Goal: Use online tool/utility: Use online tool/utility

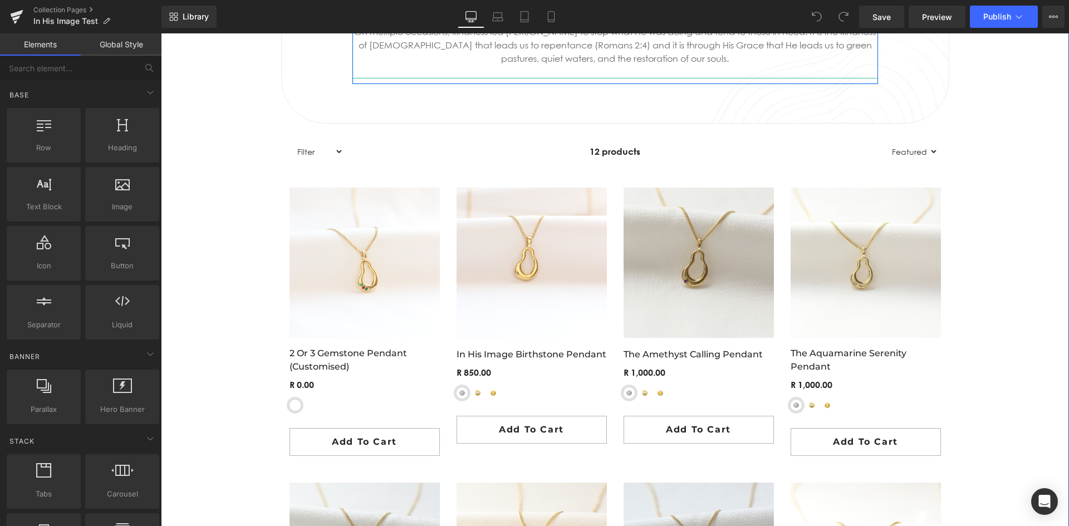
scroll to position [668, 0]
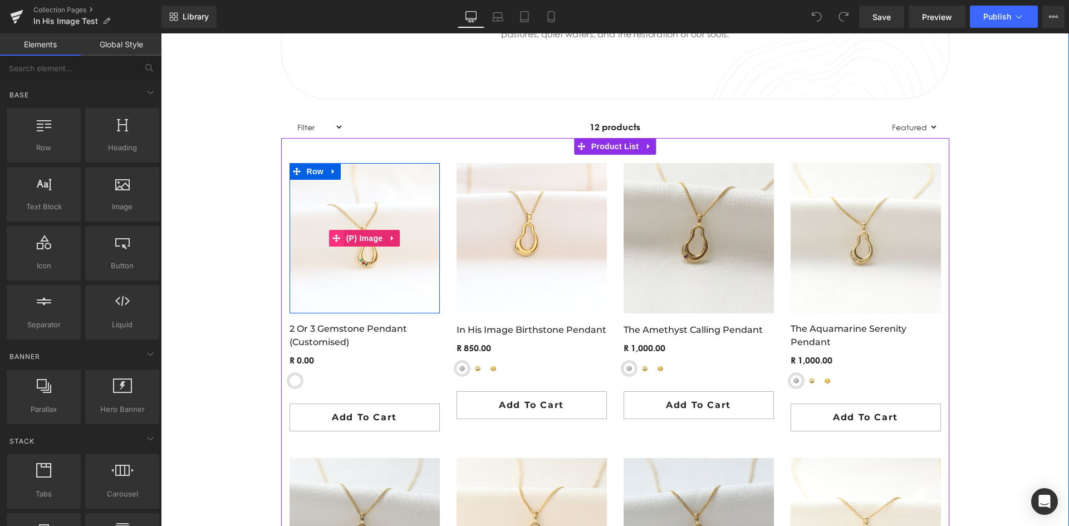
click at [332, 236] on icon at bounding box center [336, 238] width 8 height 8
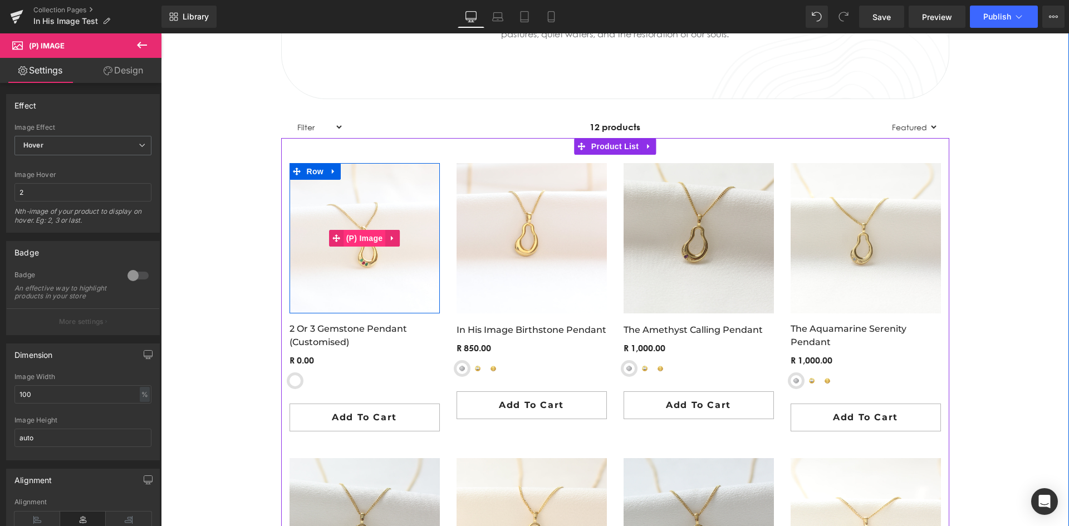
click at [347, 235] on span "(P) Image" at bounding box center [364, 238] width 42 height 17
click at [390, 239] on icon at bounding box center [393, 238] width 8 height 8
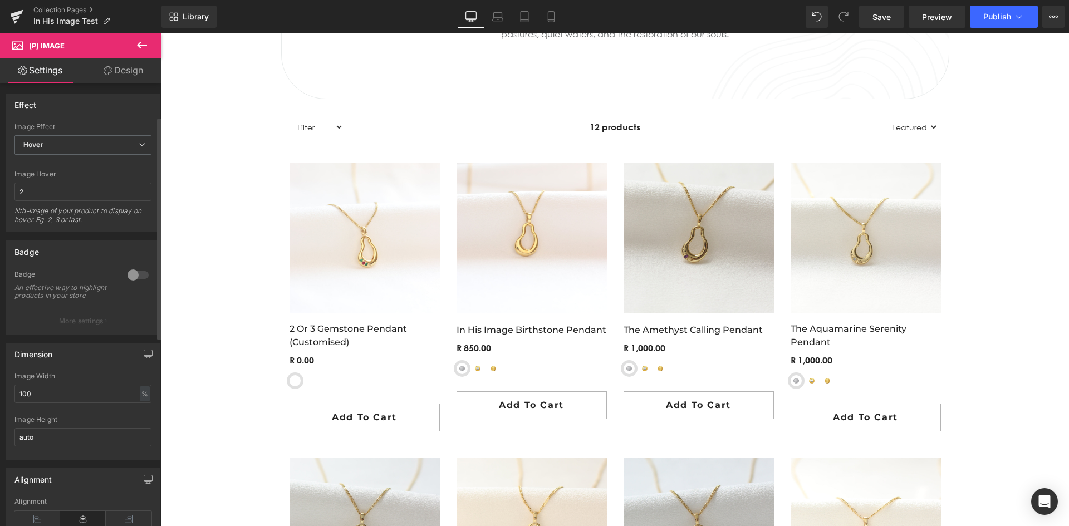
scroll to position [0, 0]
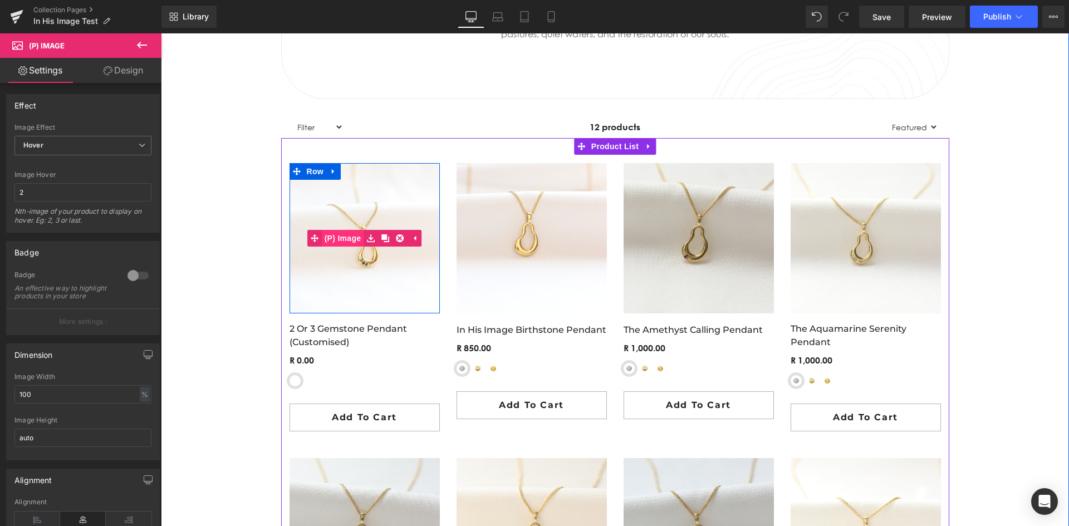
click at [341, 232] on span "(P) Image" at bounding box center [343, 238] width 42 height 17
click at [359, 236] on span "(P) Image" at bounding box center [364, 238] width 42 height 17
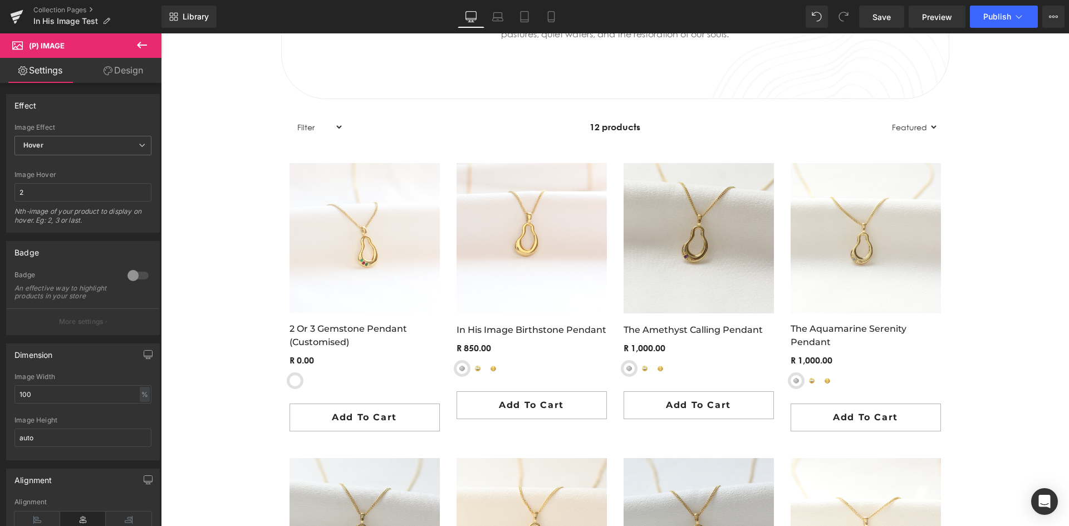
click at [16, 44] on icon at bounding box center [17, 44] width 11 height 11
click at [94, 139] on span "Hover" at bounding box center [82, 145] width 137 height 19
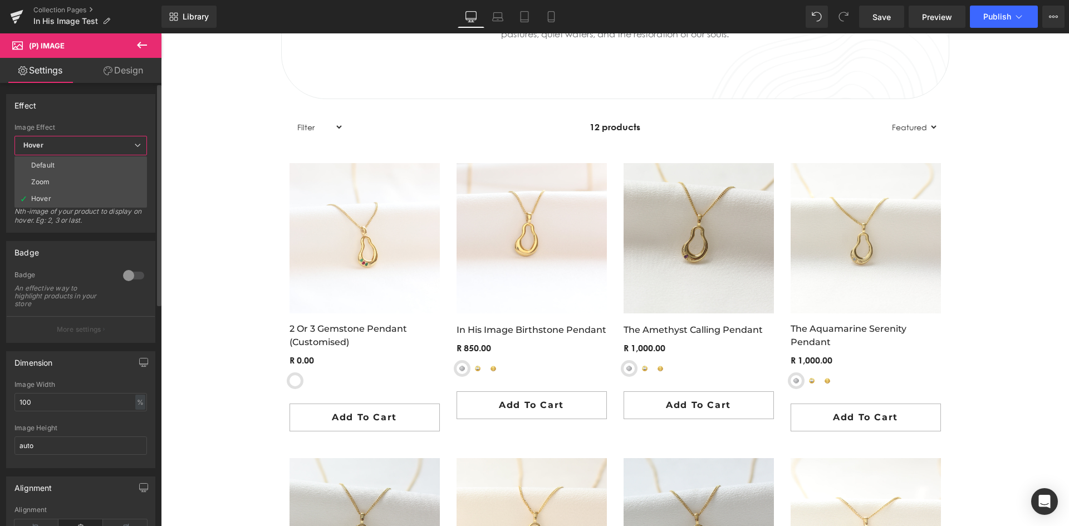
click at [94, 139] on span "Hover" at bounding box center [80, 145] width 132 height 19
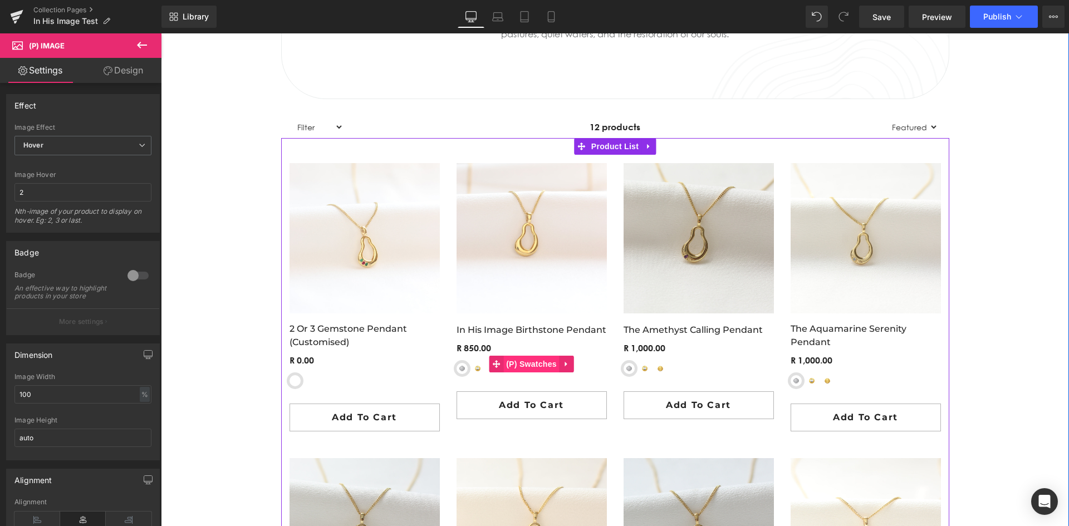
click at [515, 366] on span "(P) Swatches" at bounding box center [531, 364] width 56 height 17
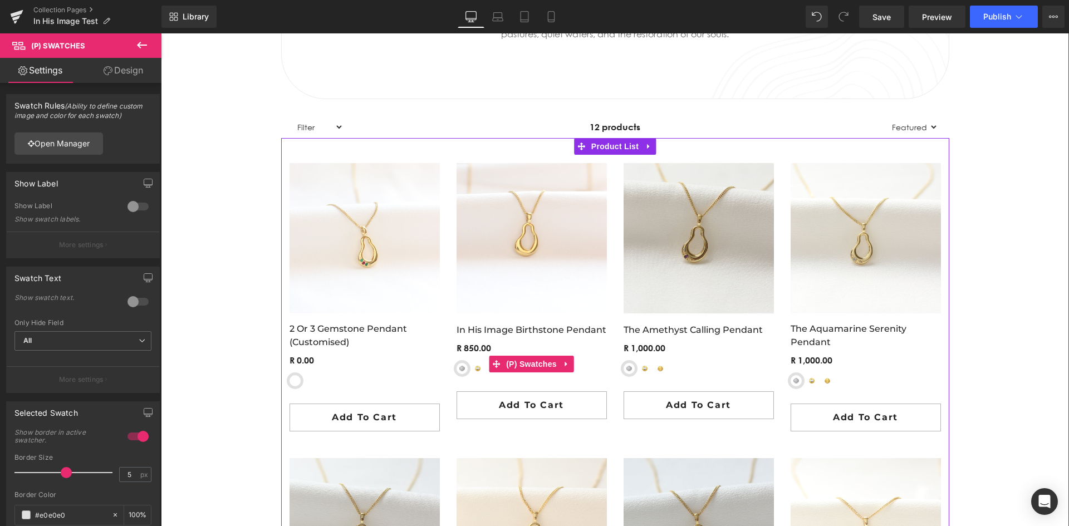
click at [474, 370] on span "Yellow-Gold Plated Sterling Silver" at bounding box center [477, 368] width 11 height 11
click at [462, 364] on div "Sterling Silver Yellow-Gold Plated Sterling Silver 9ct Yellow Gold" at bounding box center [531, 372] width 150 height 19
click at [474, 364] on span "Yellow-Gold Plated Sterling Silver" at bounding box center [477, 368] width 11 height 11
click at [492, 367] on icon at bounding box center [496, 364] width 8 height 8
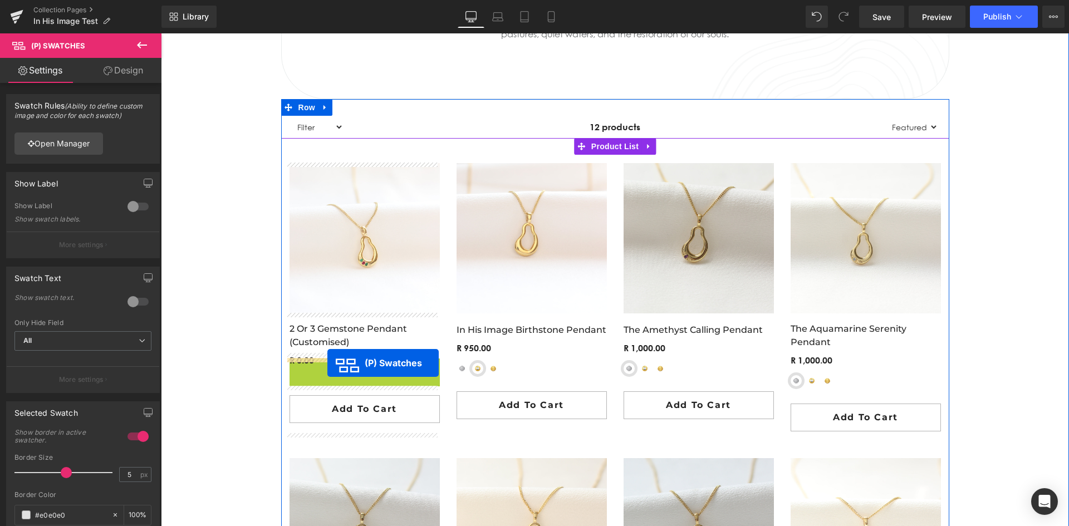
drag, startPoint x: 325, startPoint y: 377, endPoint x: 327, endPoint y: 363, distance: 14.7
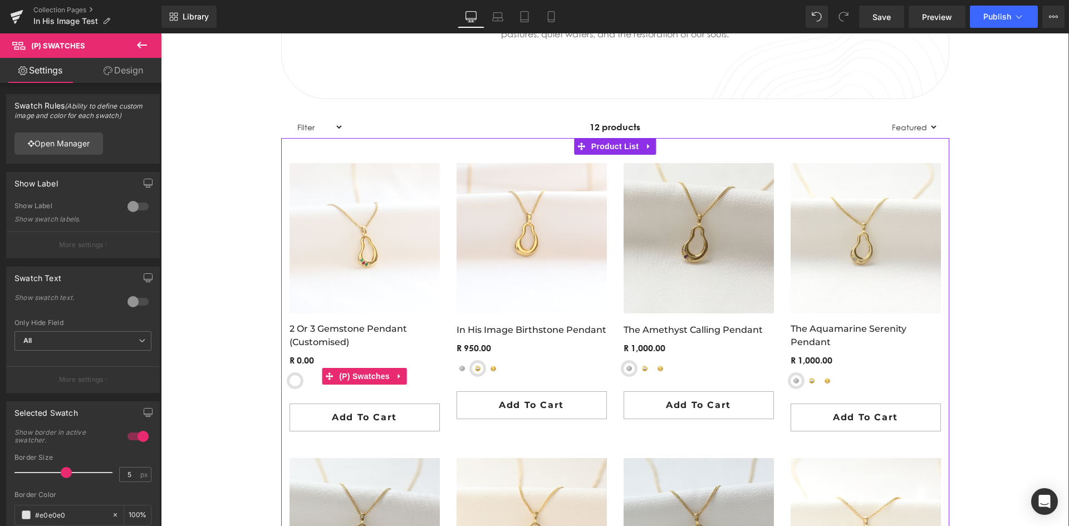
click at [305, 381] on span "Yellow-Gold Plated Sterling Silver" at bounding box center [310, 380] width 11 height 11
click at [296, 381] on span "Sterling Silver" at bounding box center [294, 380] width 11 height 11
click at [292, 381] on span "Sterling Silver" at bounding box center [294, 380] width 11 height 11
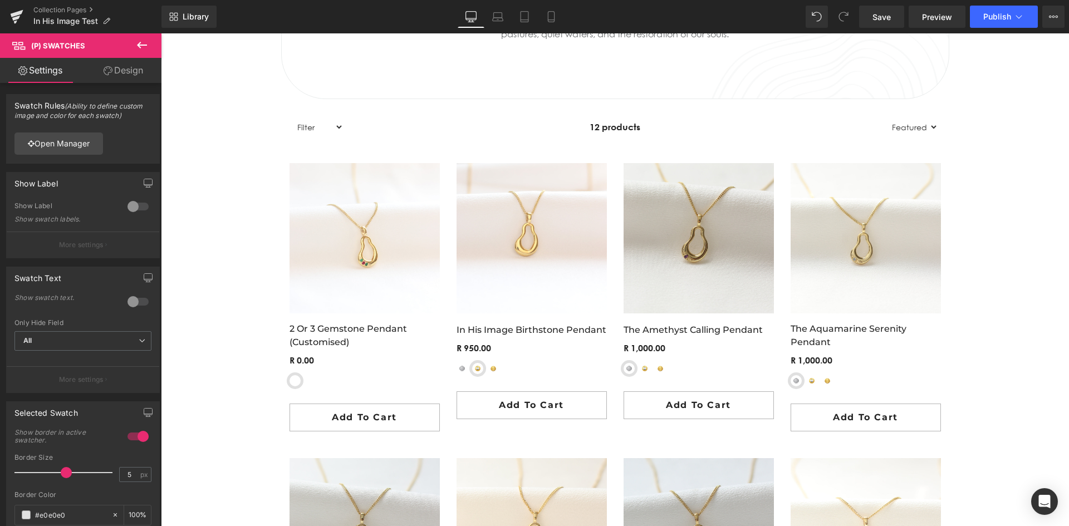
click at [128, 63] on link "Design" at bounding box center [123, 70] width 81 height 25
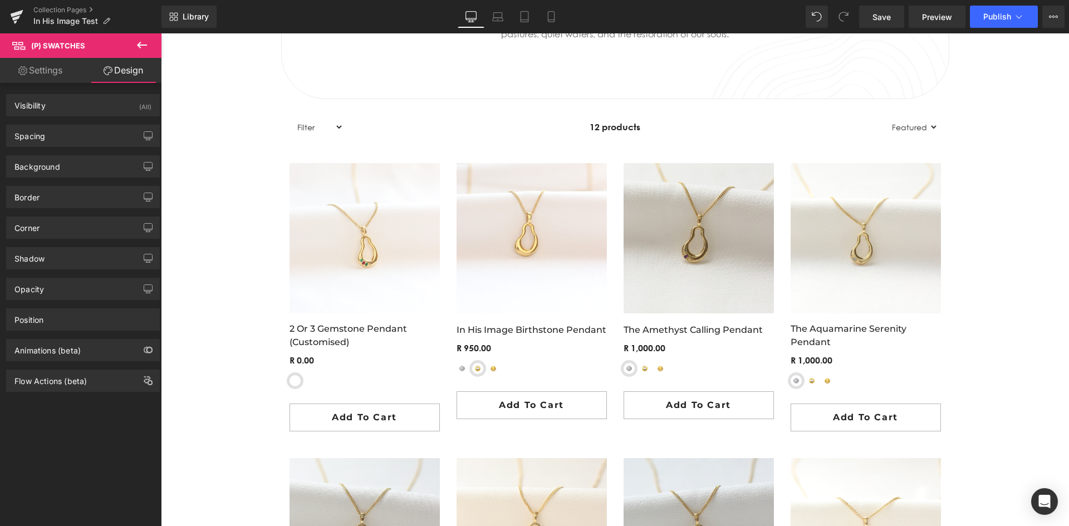
click at [53, 71] on link "Settings" at bounding box center [40, 70] width 81 height 25
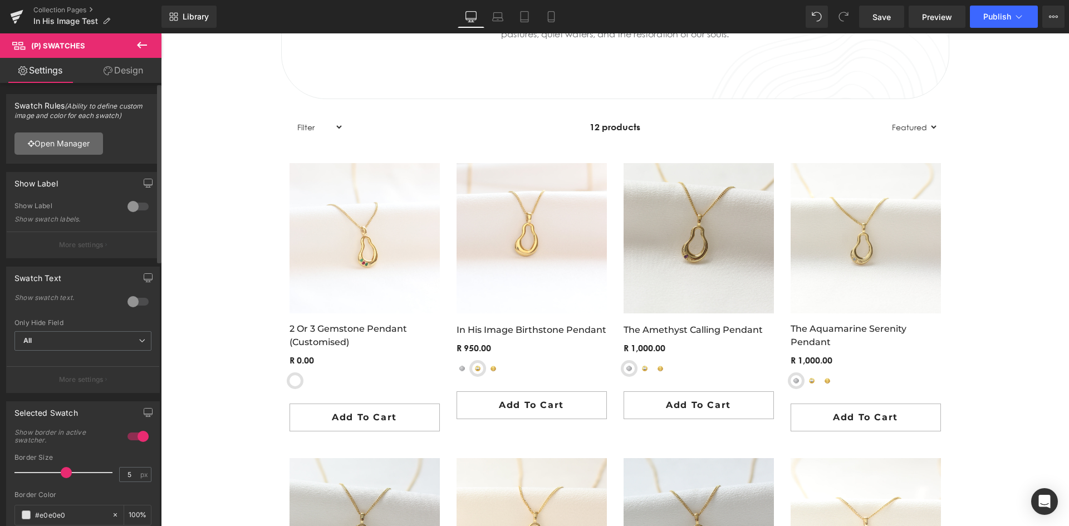
click at [60, 143] on link "Open Manager" at bounding box center [58, 143] width 89 height 22
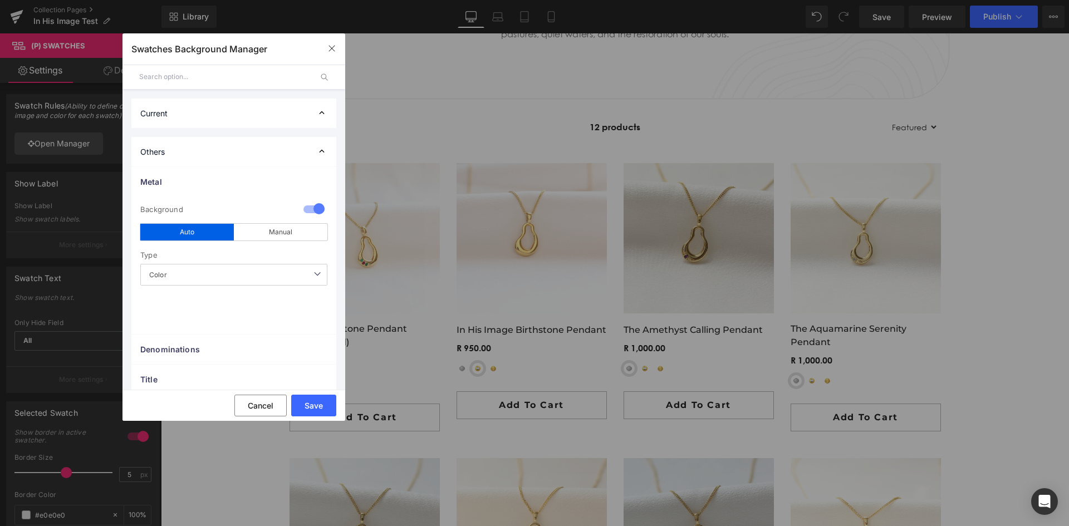
click at [184, 270] on span "Color" at bounding box center [233, 275] width 187 height 22
click at [245, 232] on div "Manual" at bounding box center [281, 232] width 94 height 17
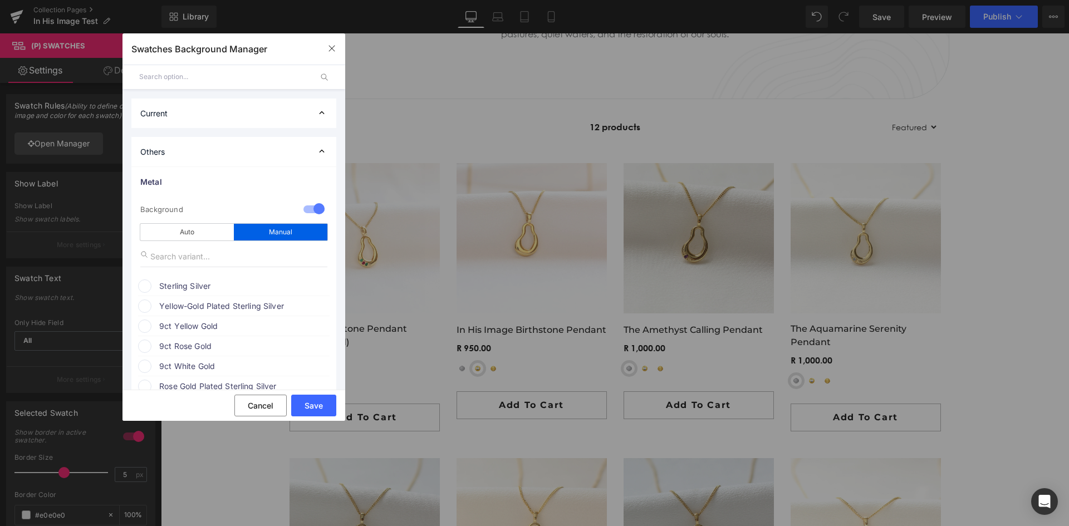
click at [197, 274] on div "1 Background manual Auto Manual Image Color Type Color Image Color Sterling Sil…" at bounding box center [233, 395] width 205 height 396
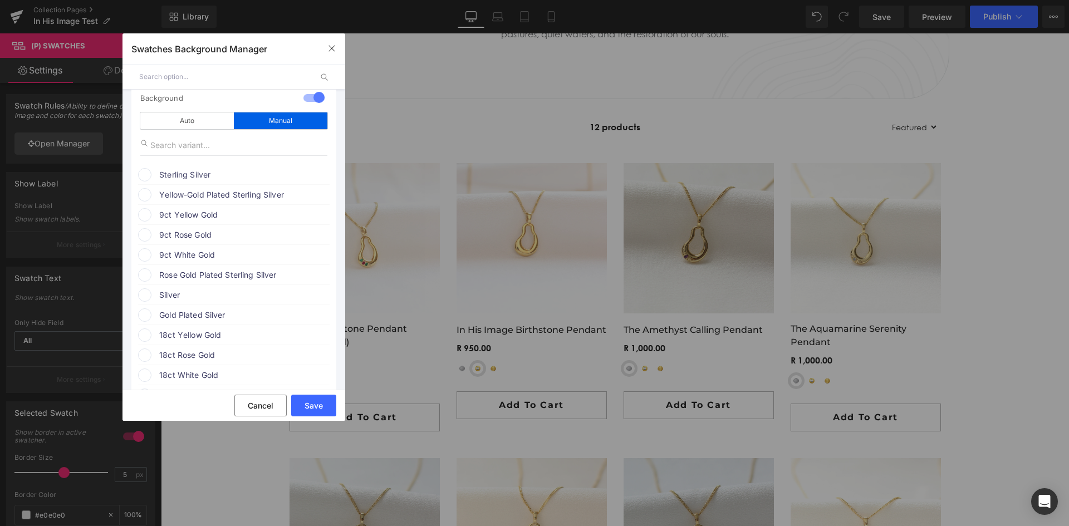
click at [0, 0] on div "Sterling Silver" at bounding box center [0, 0] width 0 height 0
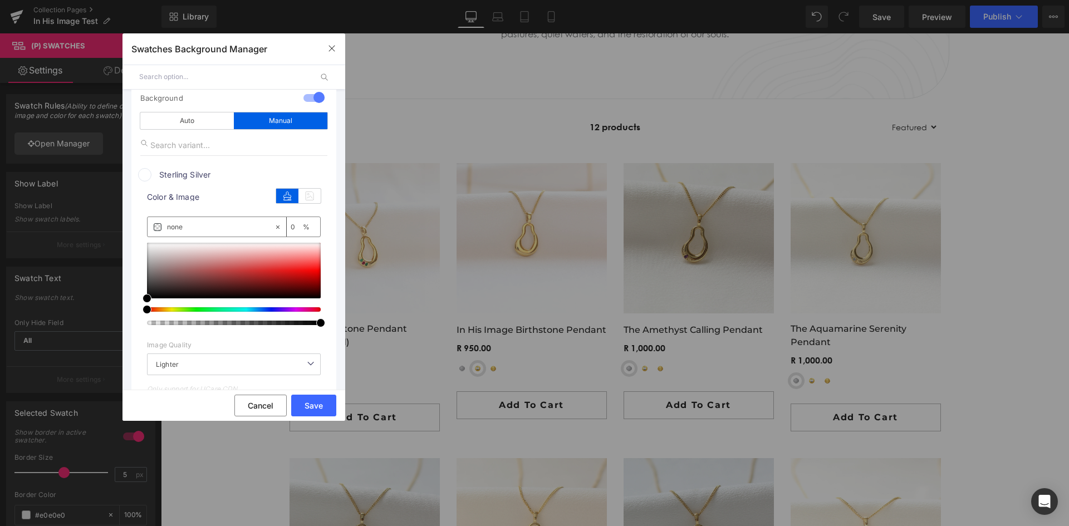
click at [0, 0] on span "Sterling Silver" at bounding box center [0, 0] width 0 height 0
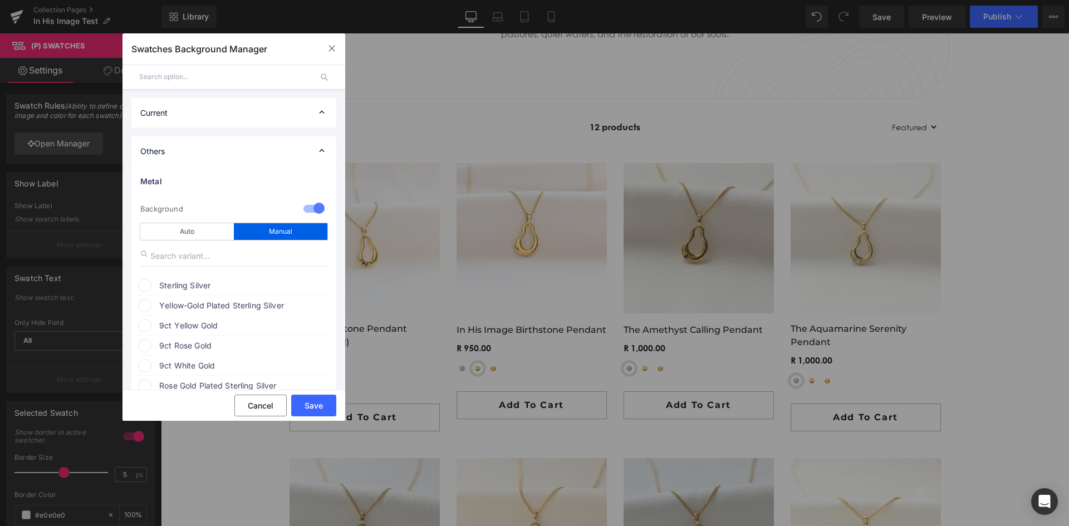
scroll to position [0, 0]
click at [0, 0] on div "Others" at bounding box center [0, 0] width 0 height 0
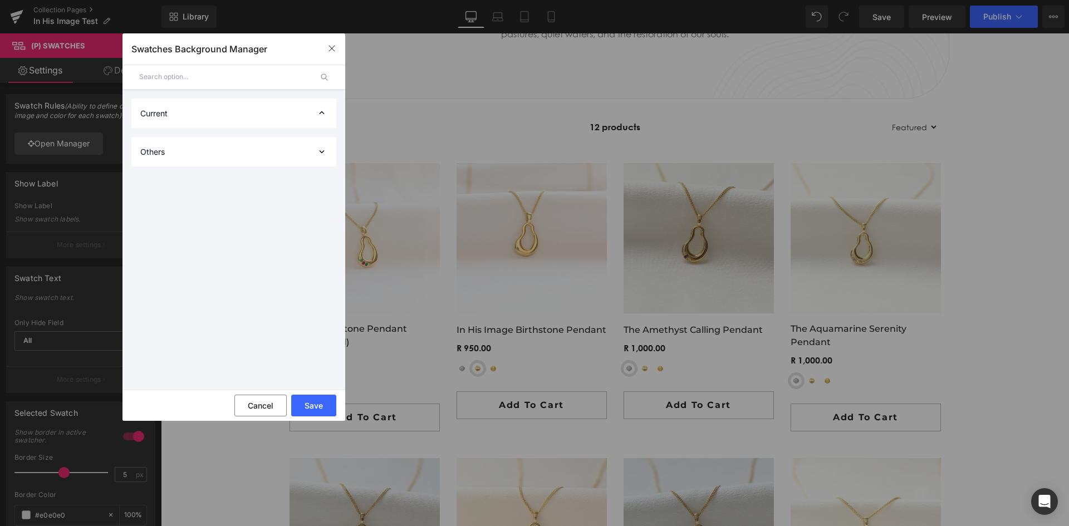
click at [0, 0] on div "Others" at bounding box center [0, 0] width 0 height 0
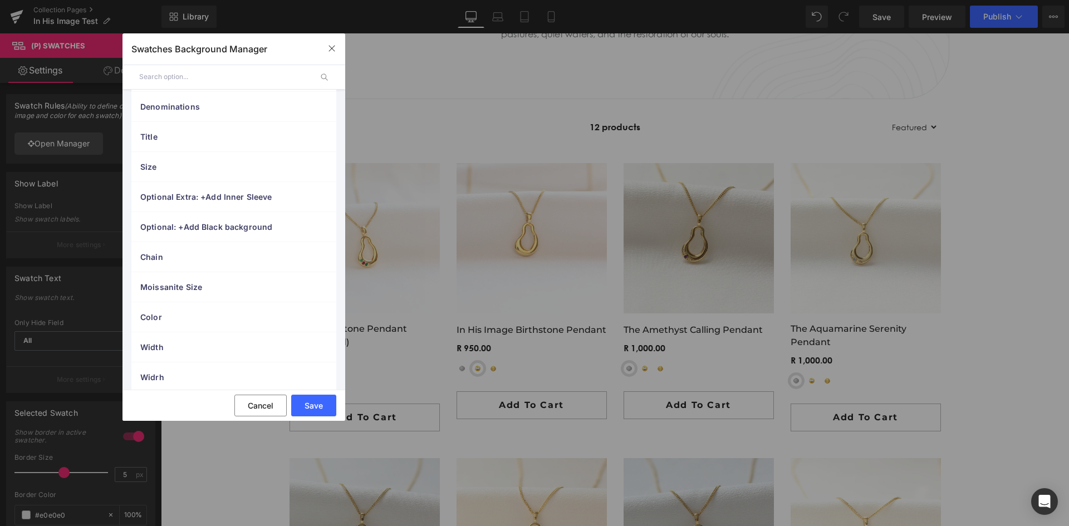
scroll to position [542, 0]
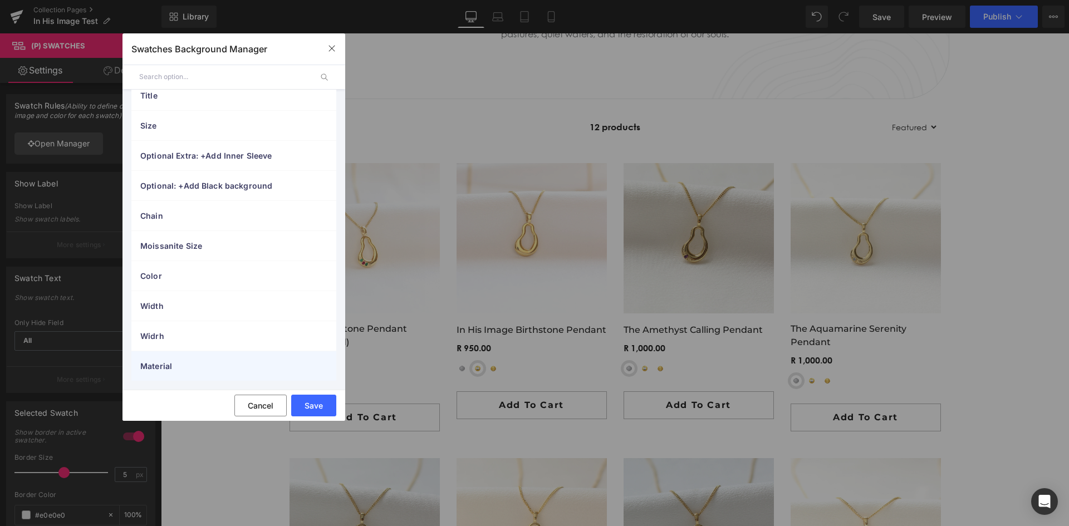
click at [164, 364] on span "Material" at bounding box center [222, 366] width 165 height 12
click at [170, 366] on span "Material" at bounding box center [222, 366] width 165 height 12
click at [148, 366] on span "Material" at bounding box center [222, 366] width 165 height 12
click at [0, 0] on icon "button" at bounding box center [0, 0] width 0 height 0
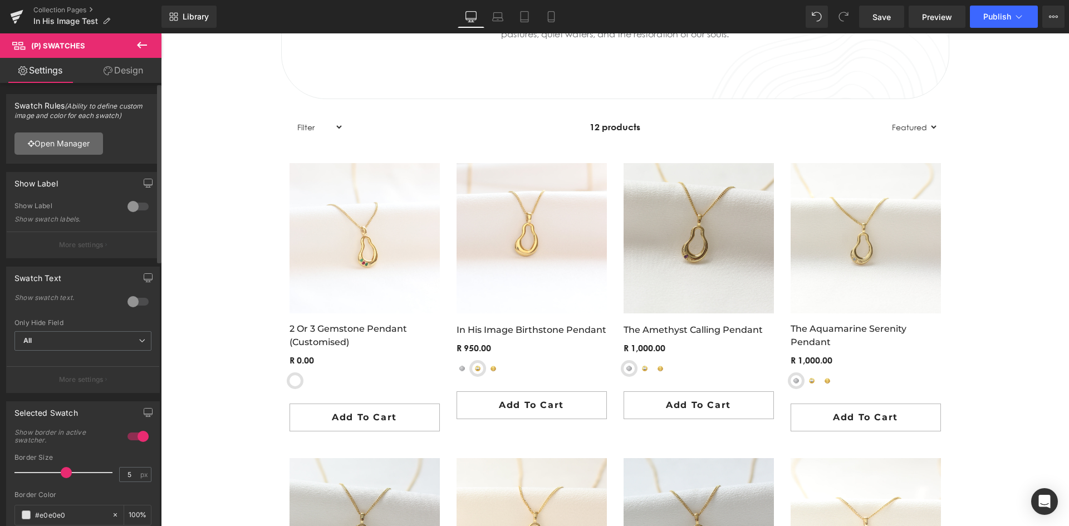
click at [58, 141] on link "Open Manager" at bounding box center [58, 143] width 89 height 22
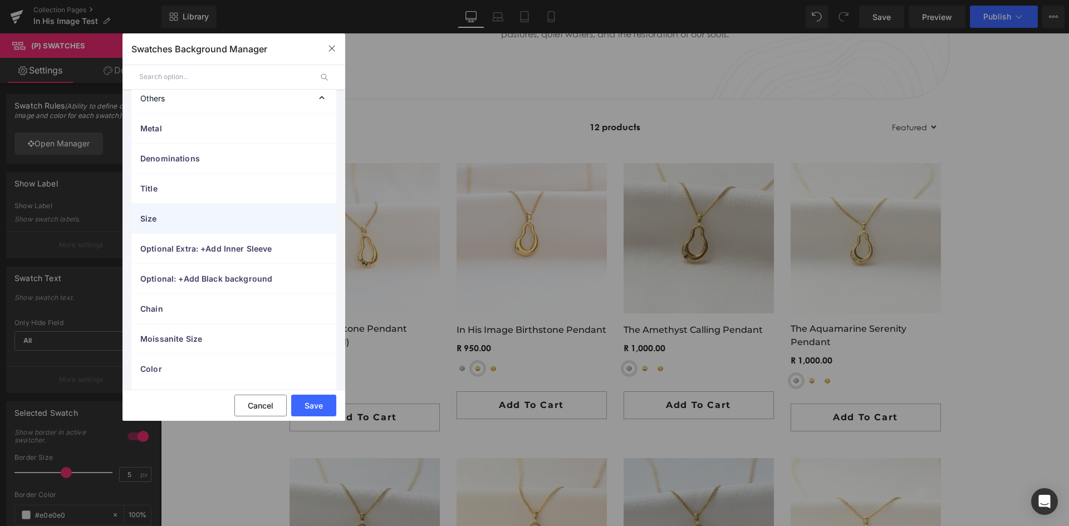
scroll to position [0, 0]
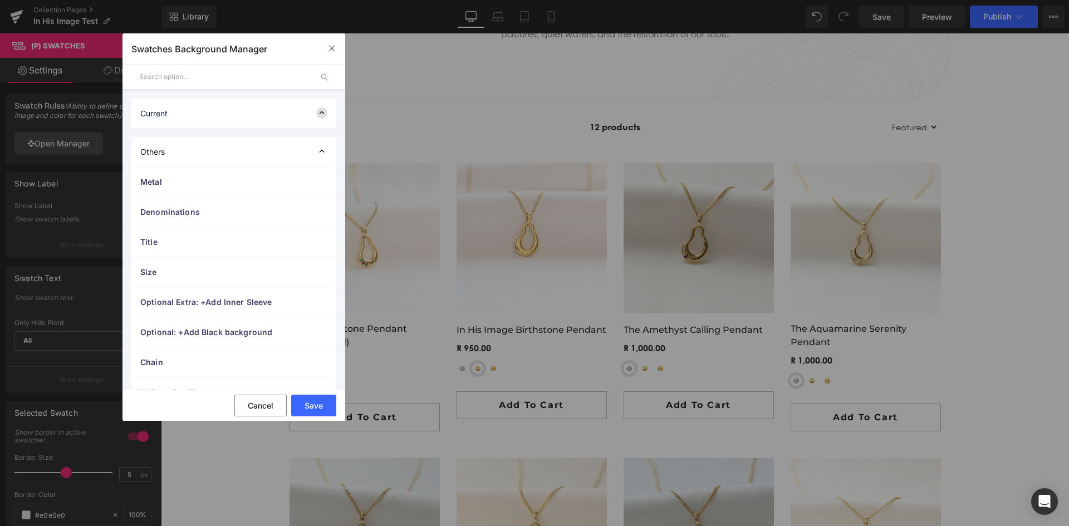
click at [316, 110] on icon at bounding box center [321, 112] width 11 height 11
click at [320, 110] on icon at bounding box center [321, 112] width 11 height 11
click at [315, 145] on div "Others" at bounding box center [233, 152] width 205 height 30
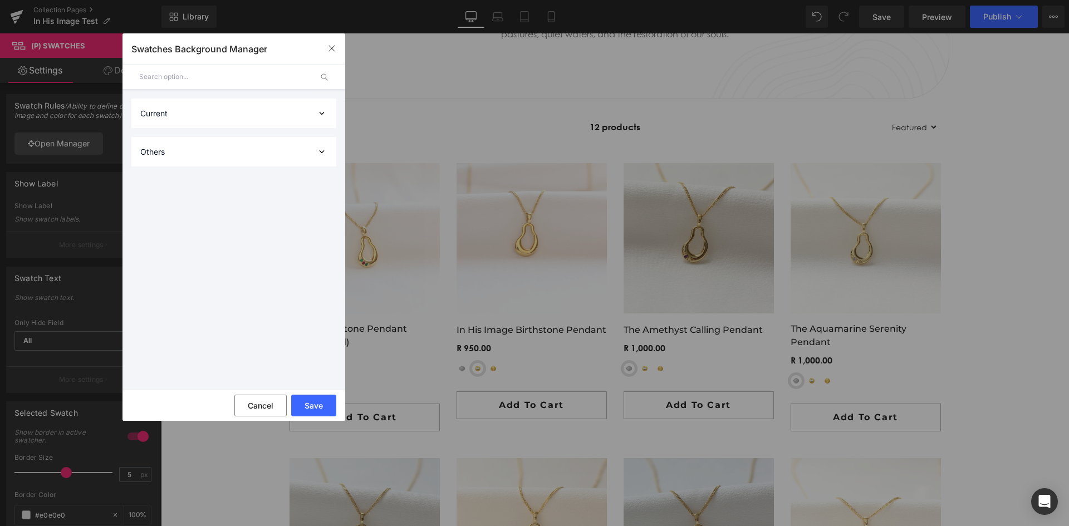
click at [315, 145] on div "Others" at bounding box center [233, 152] width 205 height 30
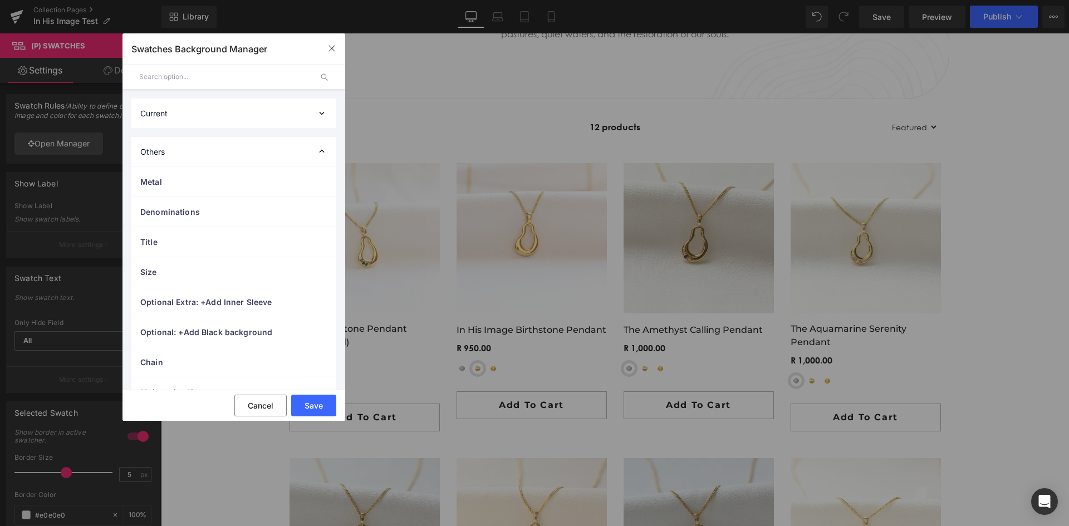
click at [324, 111] on div "Current" at bounding box center [233, 114] width 205 height 30
click at [317, 146] on icon at bounding box center [321, 151] width 11 height 11
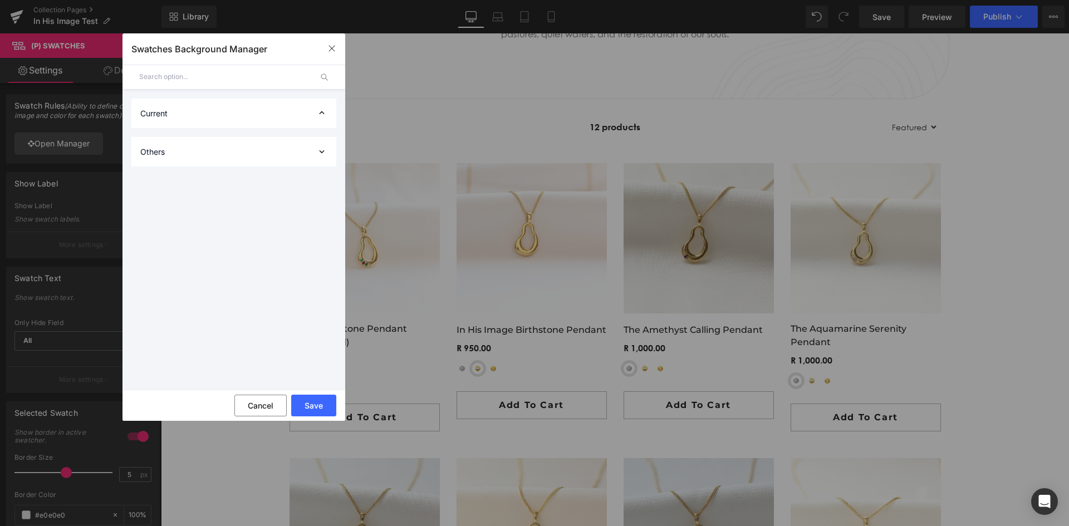
click at [329, 112] on div "Current" at bounding box center [233, 114] width 205 height 30
click at [316, 144] on div "Others" at bounding box center [233, 152] width 205 height 30
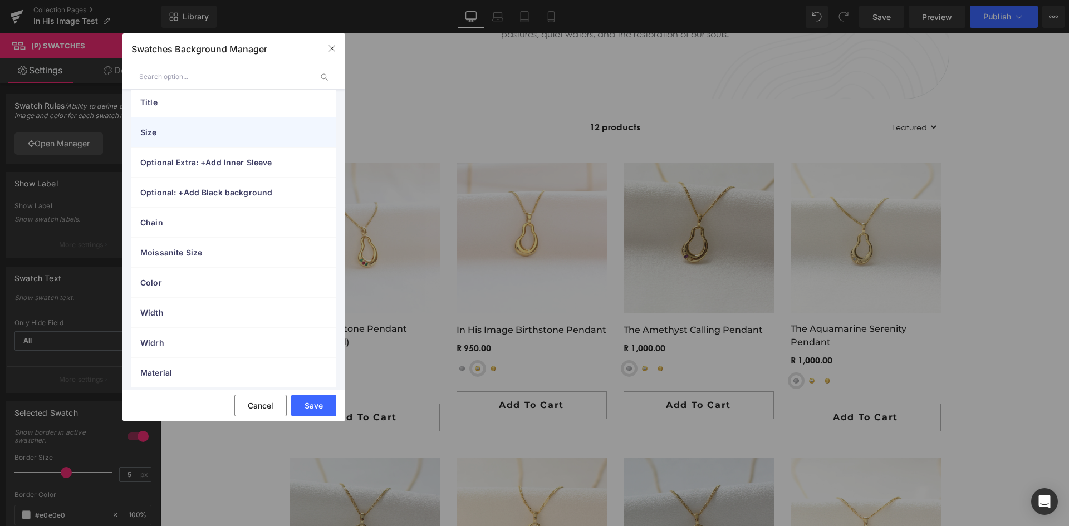
scroll to position [146, 0]
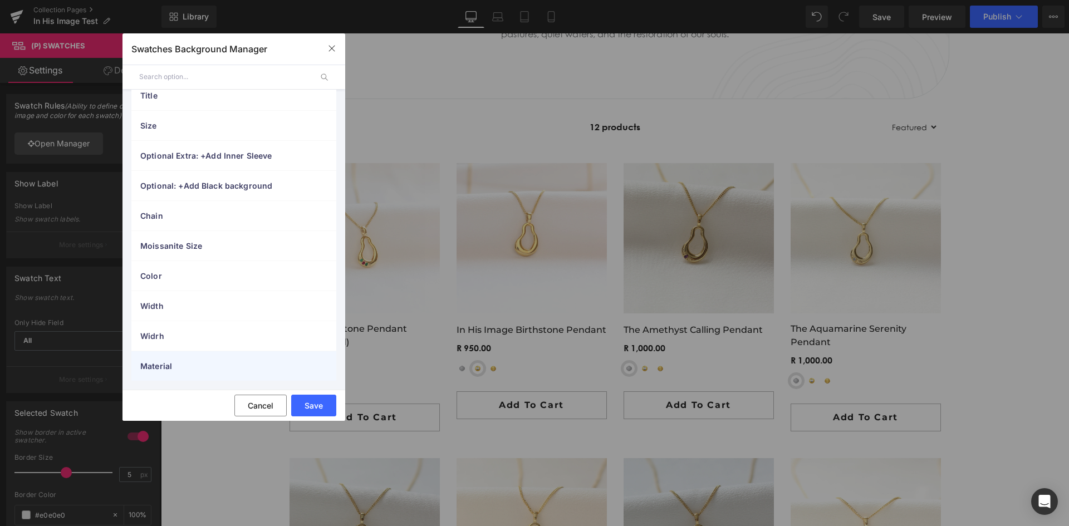
click at [160, 365] on span "Material" at bounding box center [222, 366] width 165 height 12
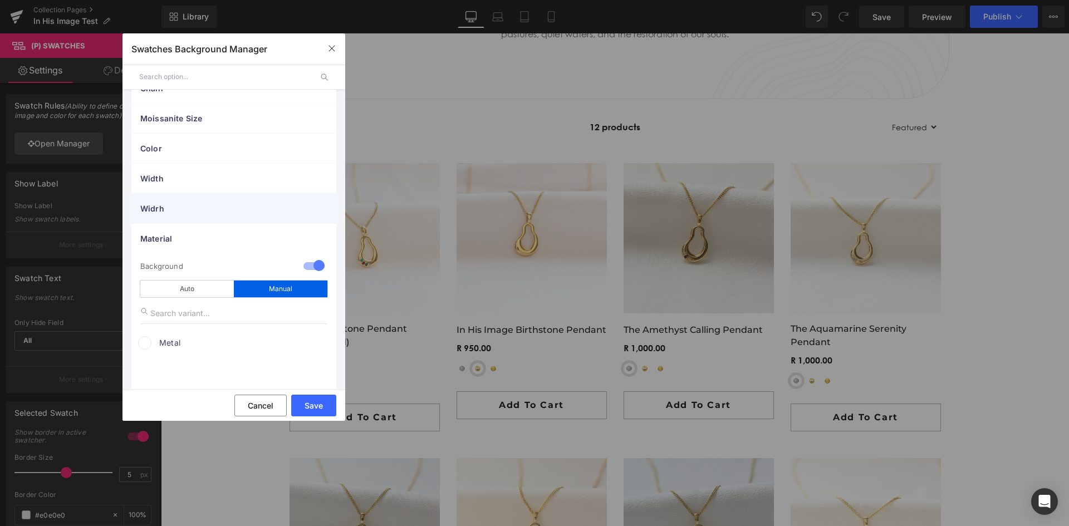
scroll to position [282, 0]
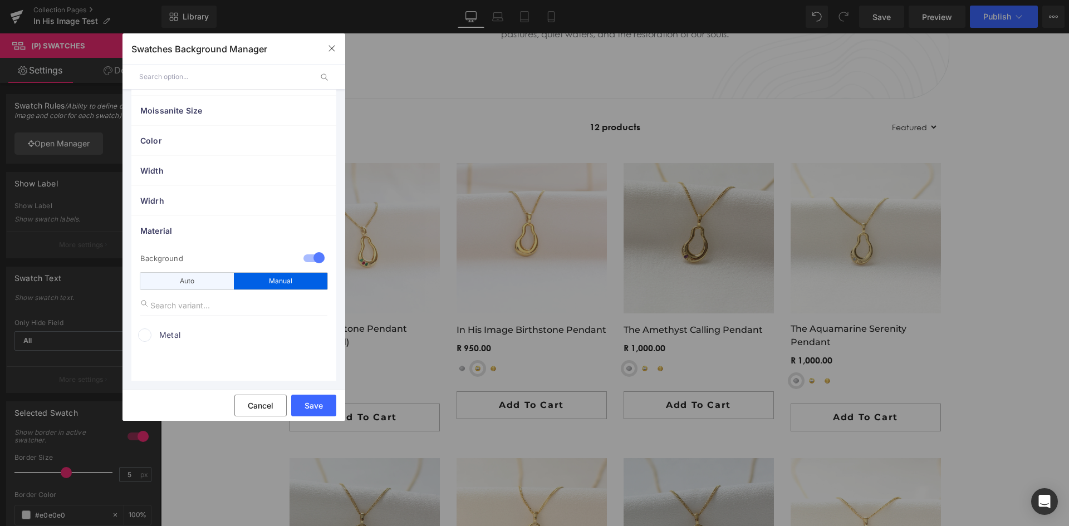
click at [180, 284] on div "Auto" at bounding box center [187, 281] width 94 height 17
click at [180, 322] on span "Image" at bounding box center [233, 324] width 187 height 22
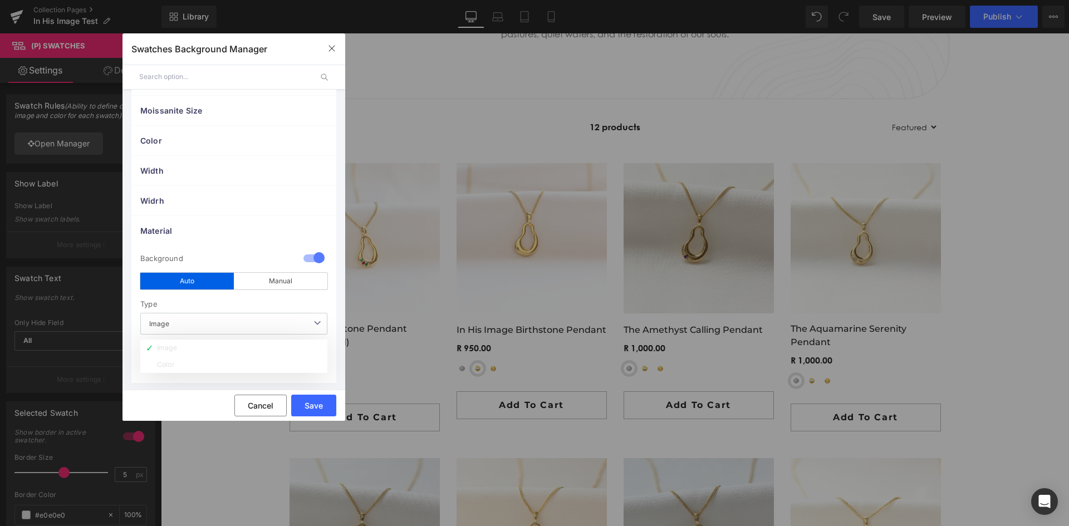
click at [180, 322] on span "Image" at bounding box center [233, 324] width 187 height 22
click at [312, 407] on button "Save" at bounding box center [313, 406] width 45 height 22
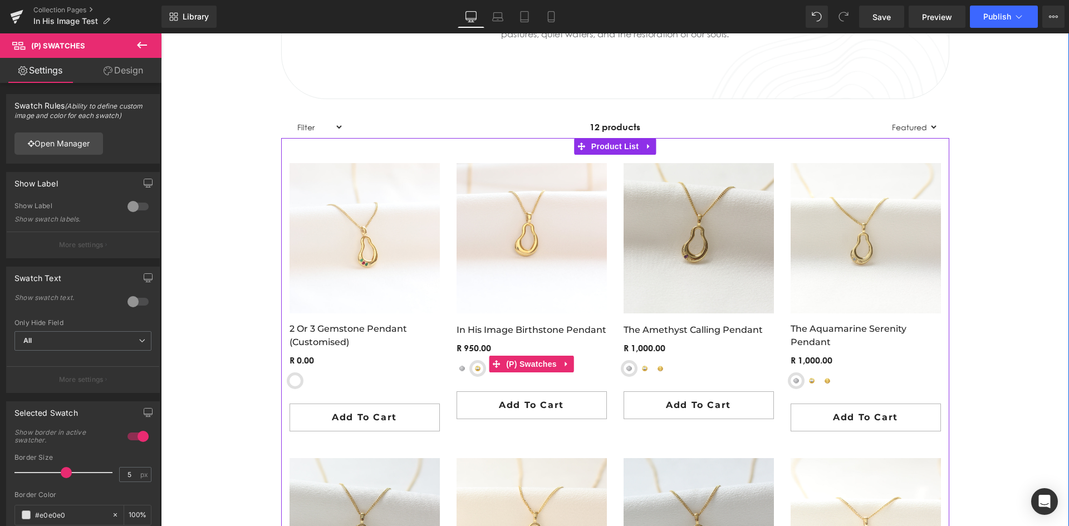
click at [456, 369] on span "Sterling Silver" at bounding box center [461, 368] width 11 height 11
click at [475, 371] on span "Yellow-Gold Plated Sterling Silver" at bounding box center [477, 368] width 11 height 11
click at [459, 370] on span "Sterling Silver" at bounding box center [461, 368] width 11 height 11
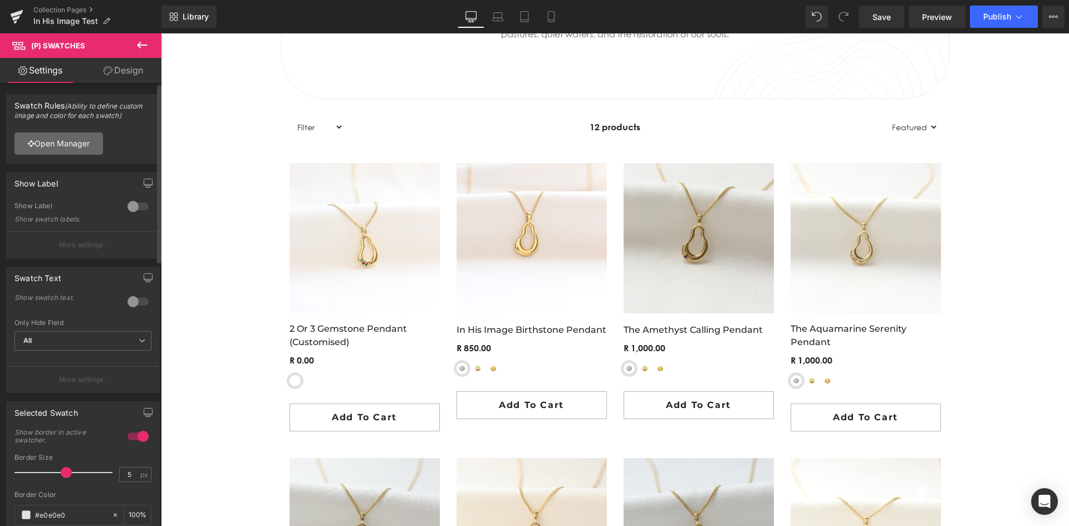
click at [48, 146] on link "Open Manager" at bounding box center [58, 143] width 89 height 22
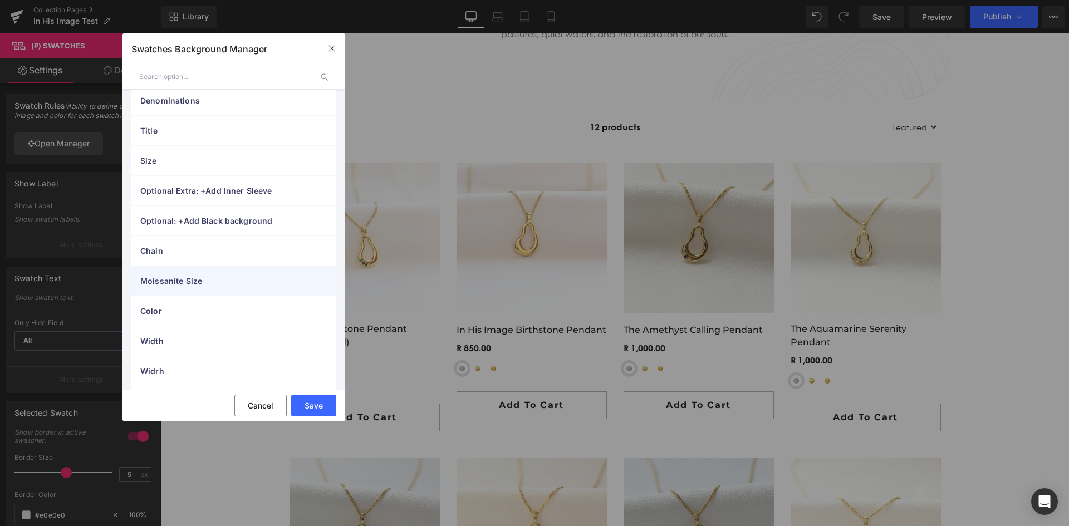
scroll to position [146, 0]
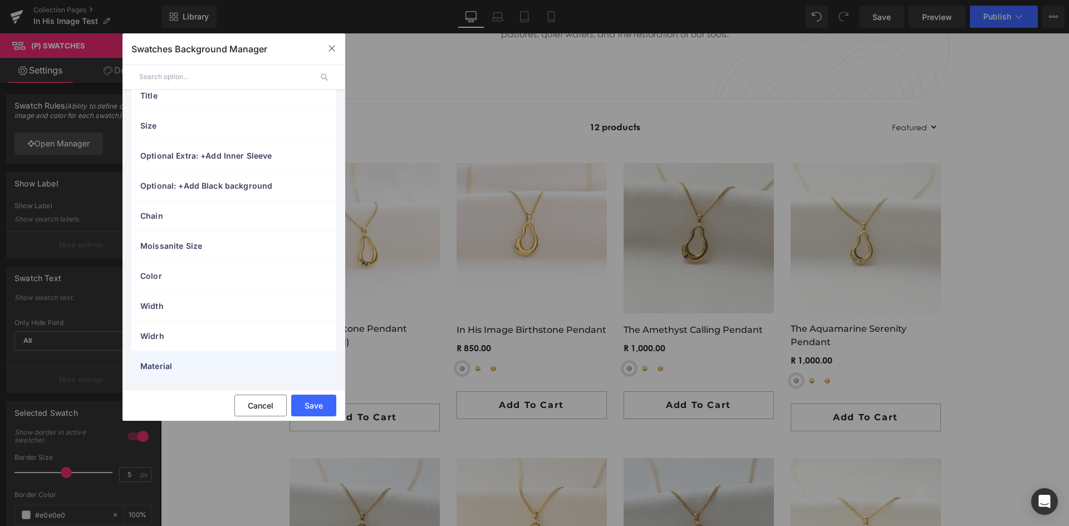
click at [171, 358] on div "Material" at bounding box center [233, 366] width 205 height 30
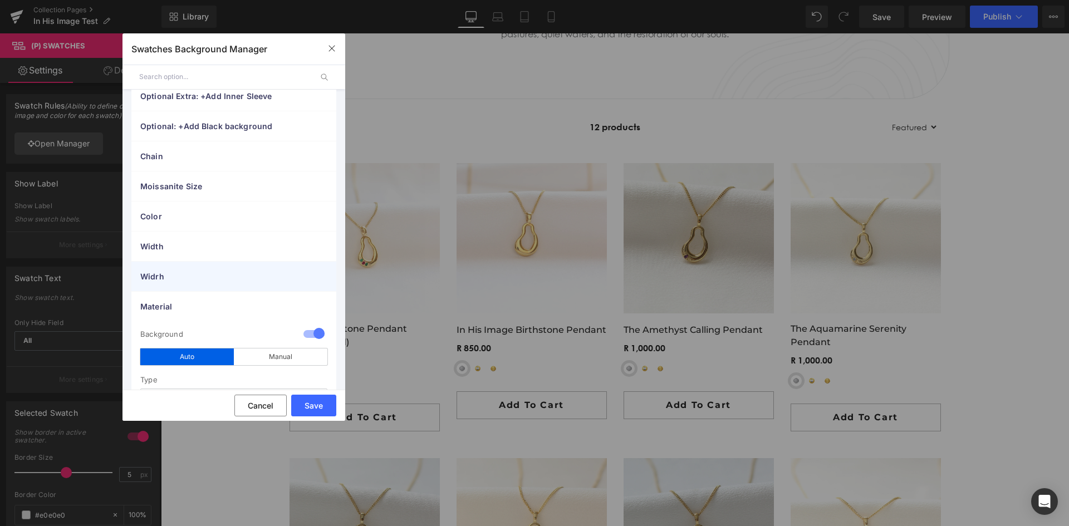
scroll to position [284, 0]
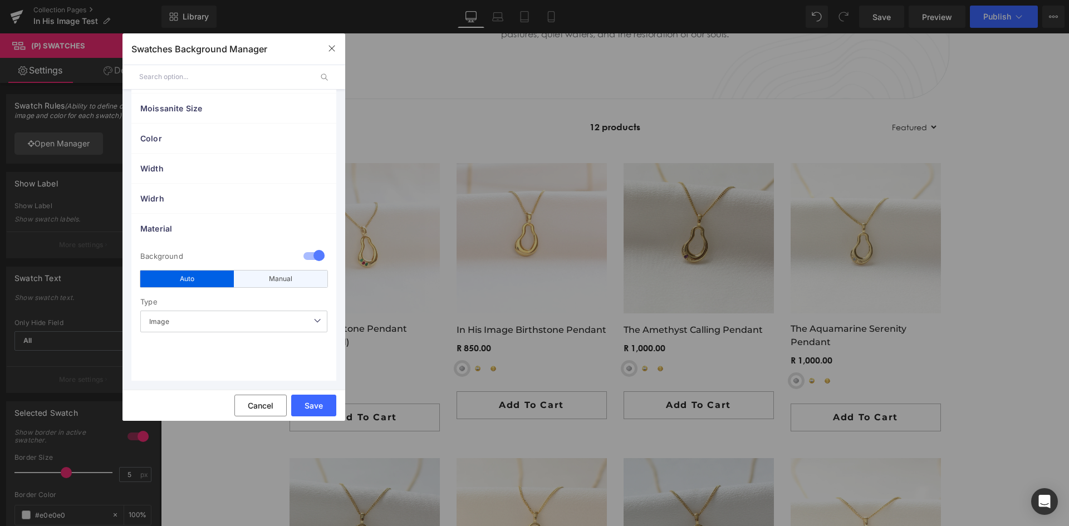
click at [264, 279] on div "Manual" at bounding box center [281, 279] width 94 height 17
click at [142, 331] on span at bounding box center [144, 334] width 13 height 13
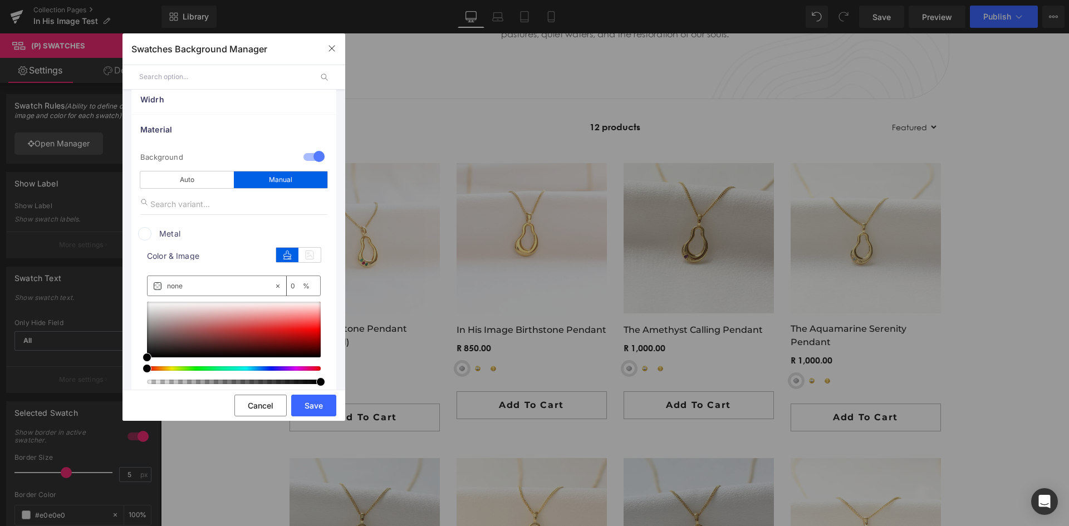
scroll to position [395, 0]
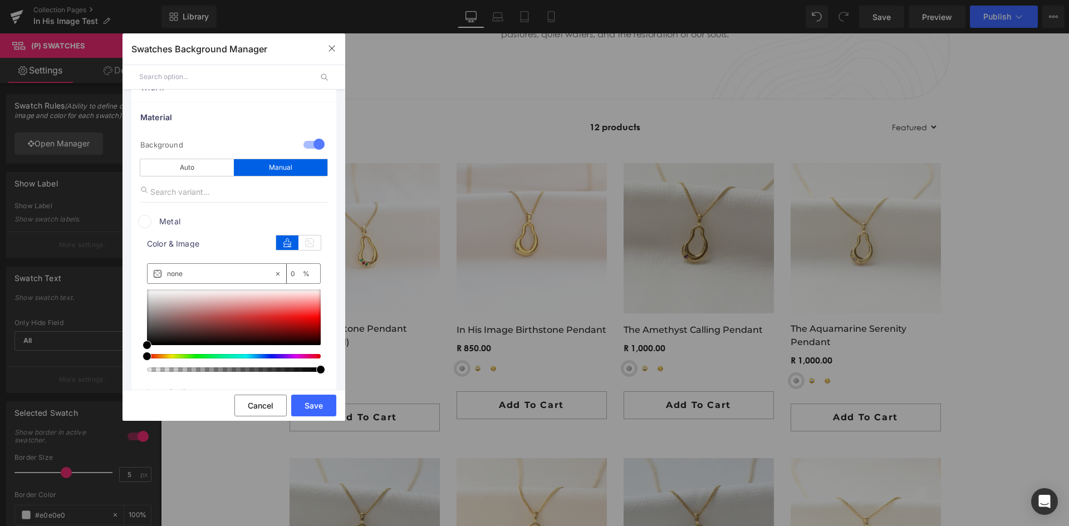
click at [149, 218] on span at bounding box center [144, 221] width 13 height 13
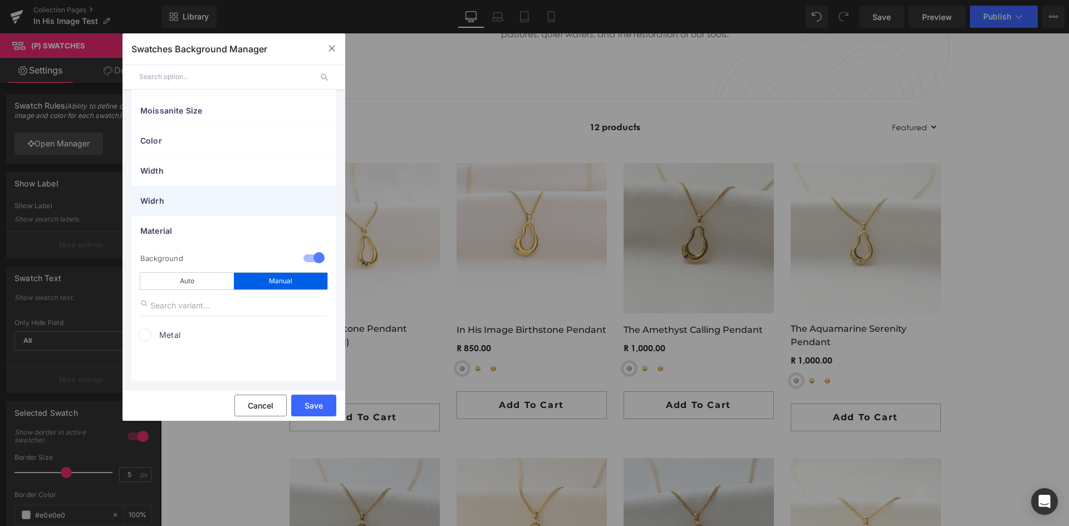
scroll to position [282, 0]
click at [214, 311] on input "text" at bounding box center [233, 305] width 187 height 21
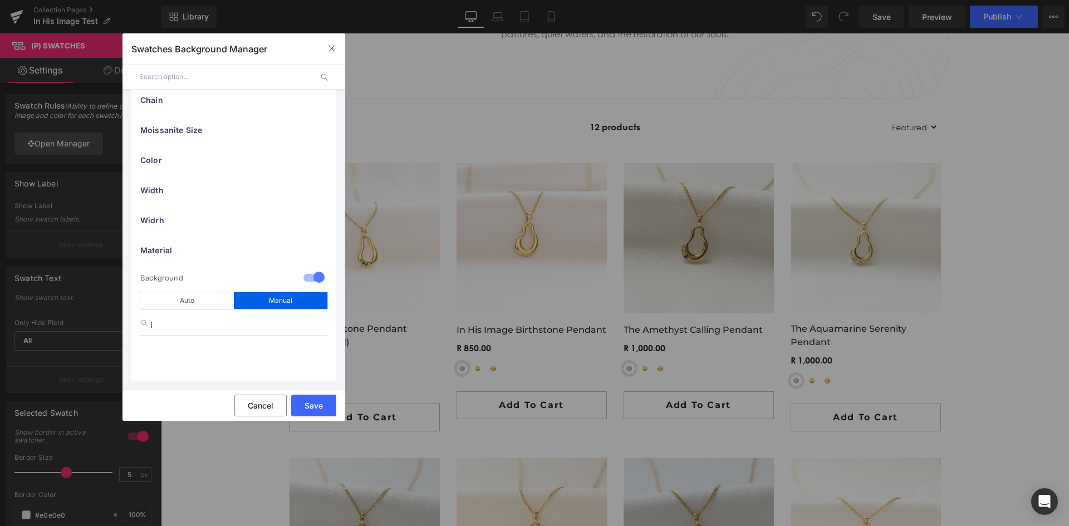
scroll to position [262, 0]
type input "i"
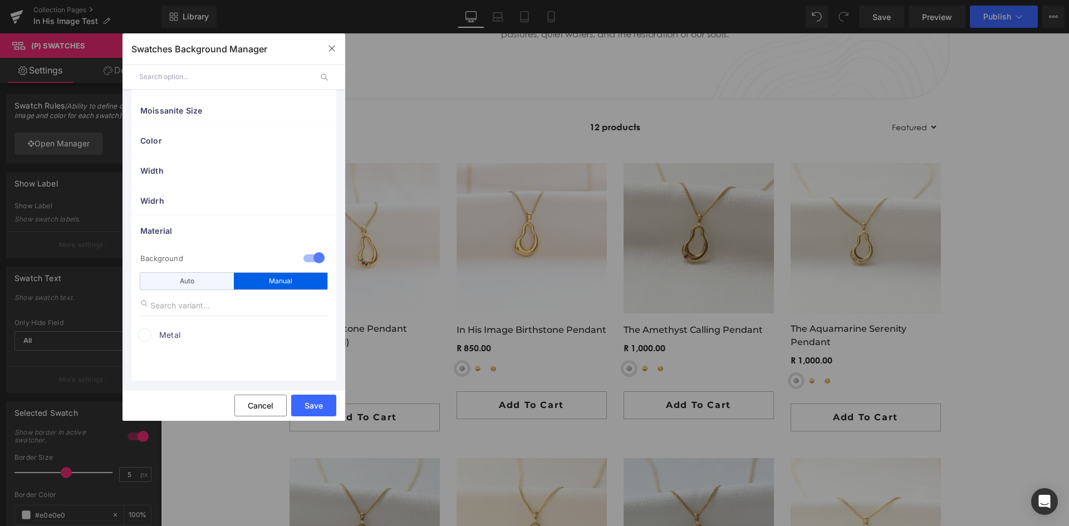
click at [197, 282] on div "Auto" at bounding box center [187, 281] width 94 height 17
click at [198, 327] on span "Image" at bounding box center [233, 324] width 187 height 22
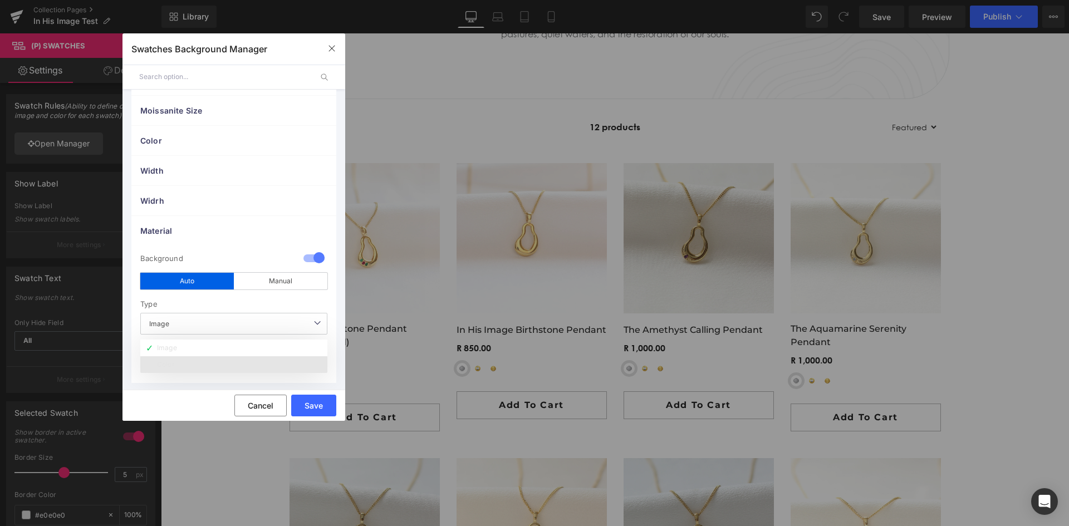
click at [174, 366] on div "Color" at bounding box center [166, 365] width 18 height 8
click at [181, 325] on span "Color" at bounding box center [233, 324] width 187 height 22
click at [183, 348] on li "Image" at bounding box center [233, 348] width 187 height 17
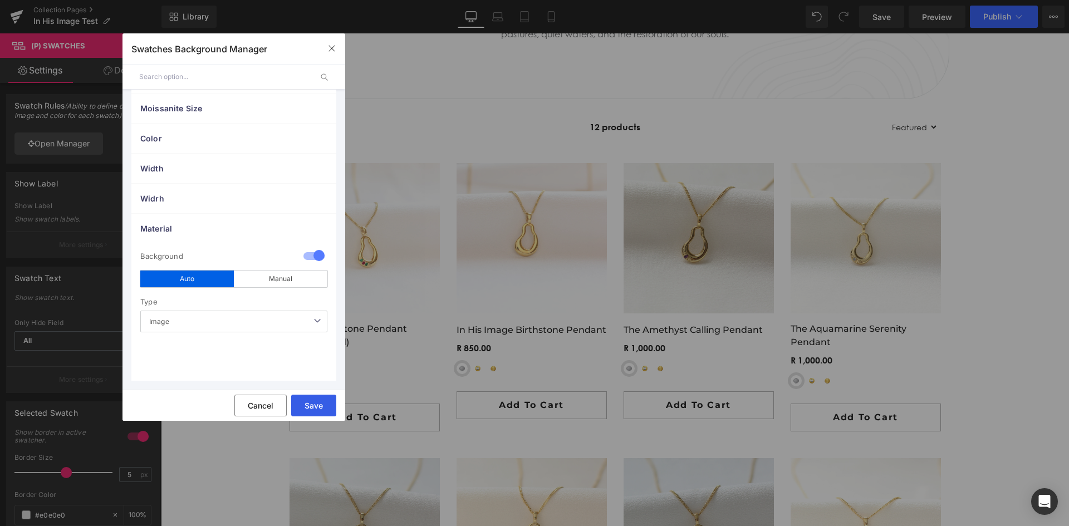
click at [321, 406] on button "Save" at bounding box center [313, 406] width 45 height 22
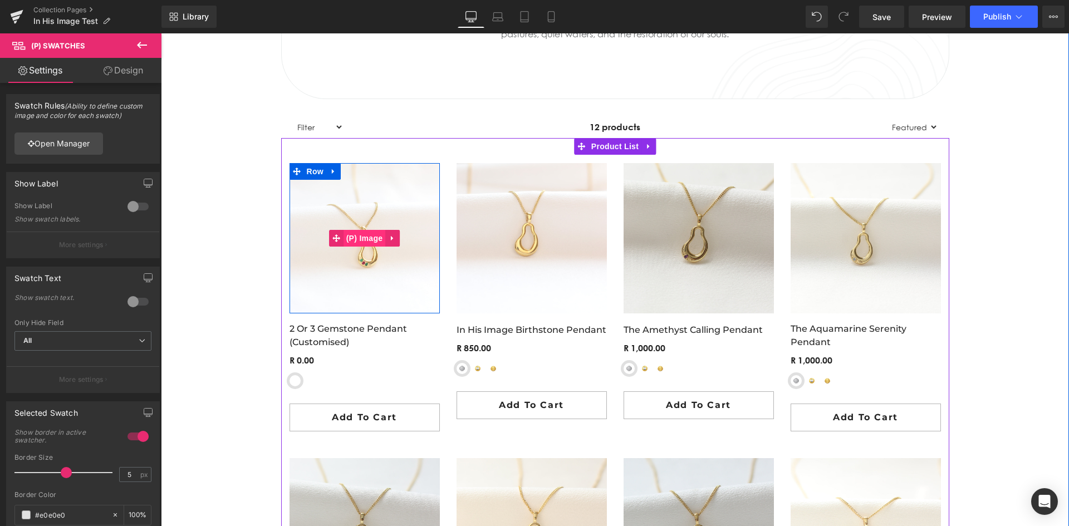
click at [359, 238] on span "(P) Image" at bounding box center [364, 238] width 42 height 17
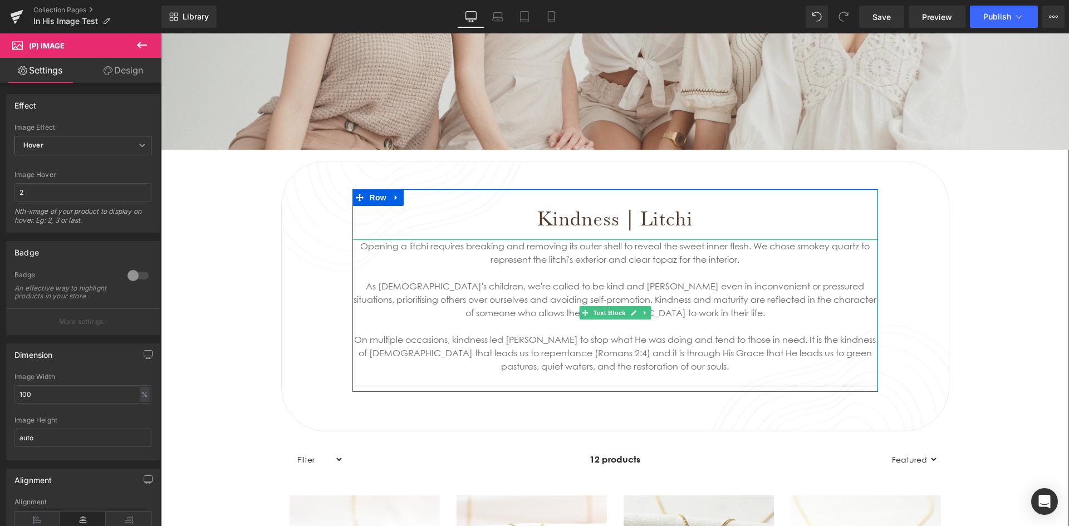
scroll to position [445, 0]
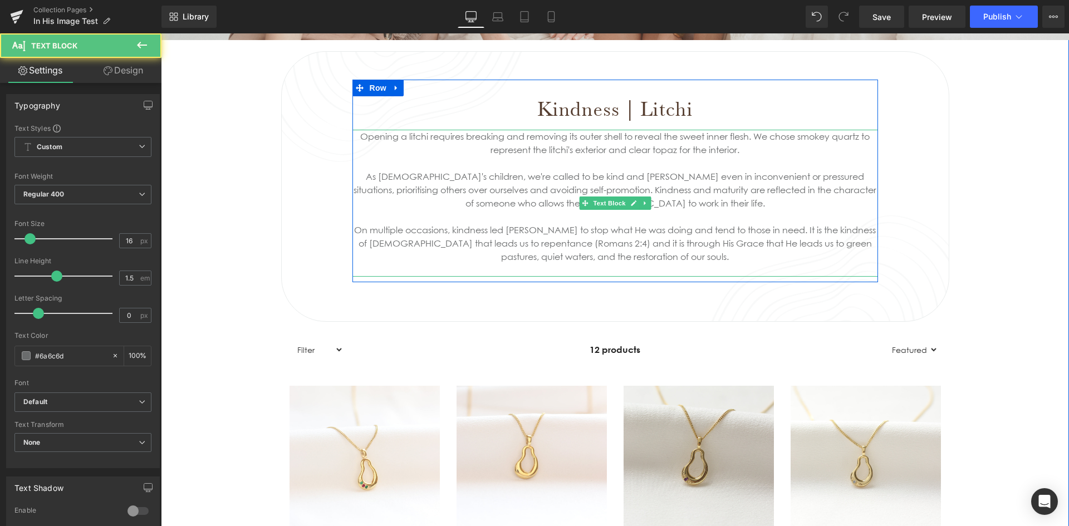
drag, startPoint x: 670, startPoint y: 254, endPoint x: 612, endPoint y: 258, distance: 58.0
click at [612, 258] on div "On multiple occasions, kindness led [PERSON_NAME] to stop what He was doing and…" at bounding box center [614, 243] width 525 height 40
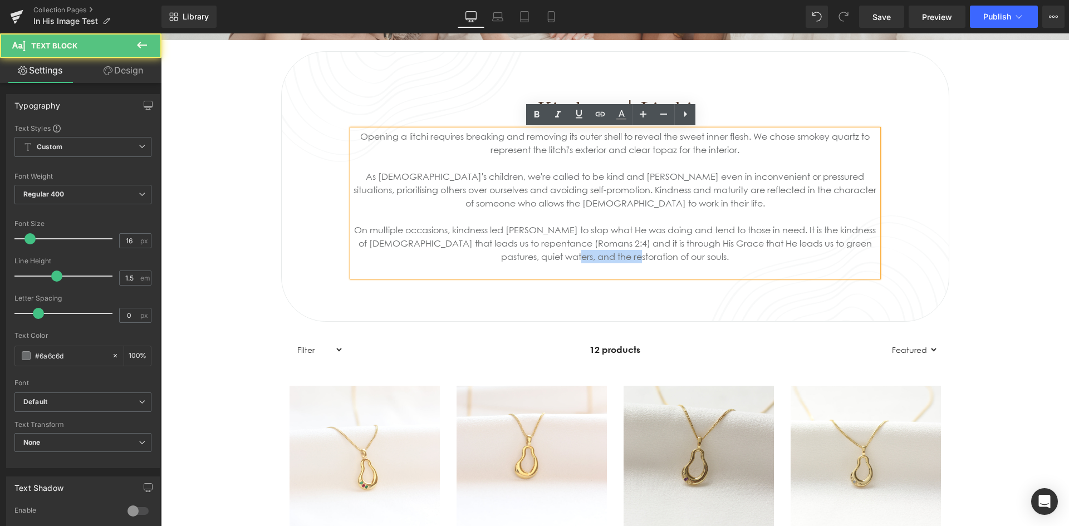
click at [666, 258] on div "On multiple occasions, kindness led [PERSON_NAME] to stop what He was doing and…" at bounding box center [614, 243] width 525 height 40
click at [357, 139] on div "Opening a litchi requires breaking and removing its outer shell to reveal the s…" at bounding box center [614, 203] width 525 height 147
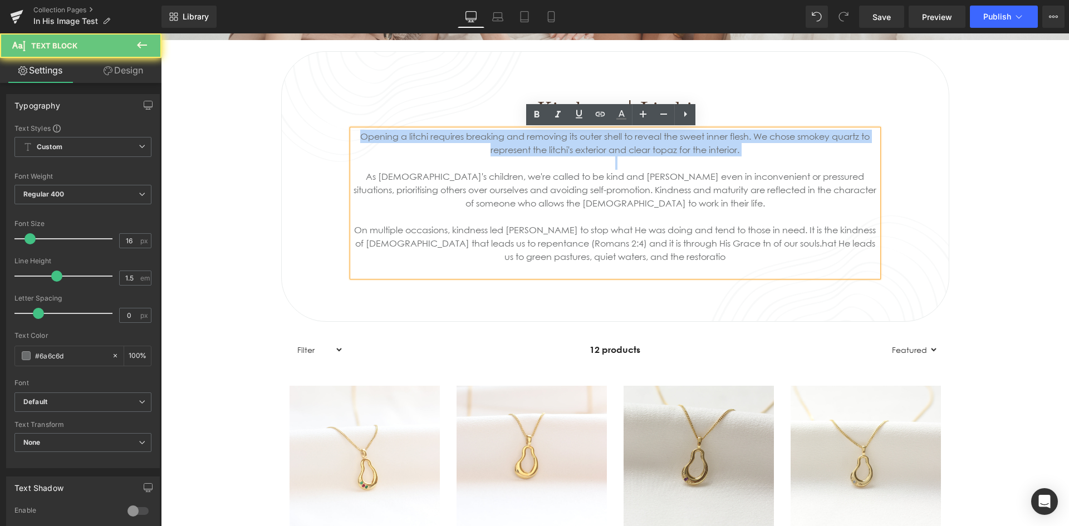
click at [357, 139] on div "Opening a litchi requires breaking and removing its outer shell to reveal the s…" at bounding box center [614, 203] width 525 height 147
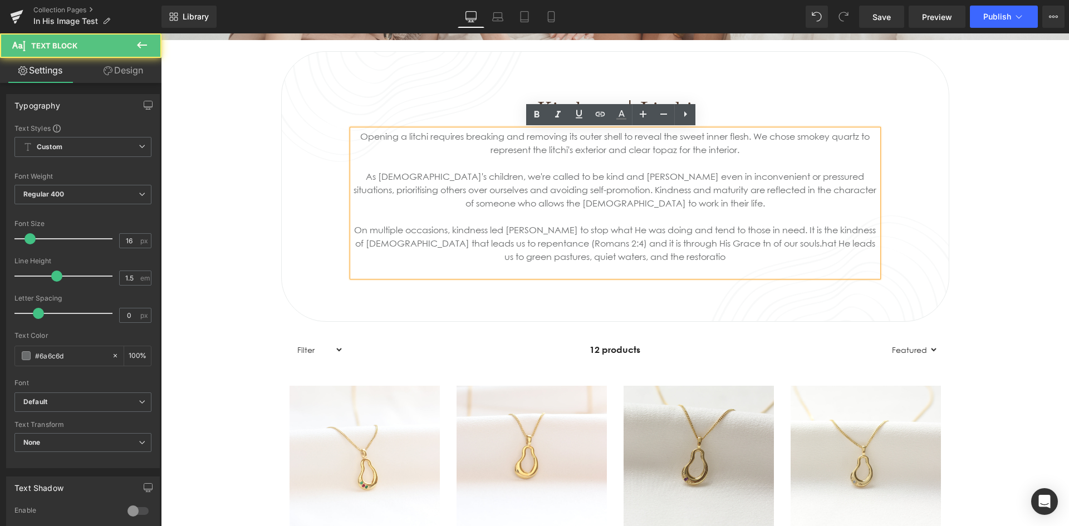
click at [690, 261] on div "On multiple occasions, kindness led Jesus to stop what He was doing and tend to…" at bounding box center [614, 243] width 525 height 40
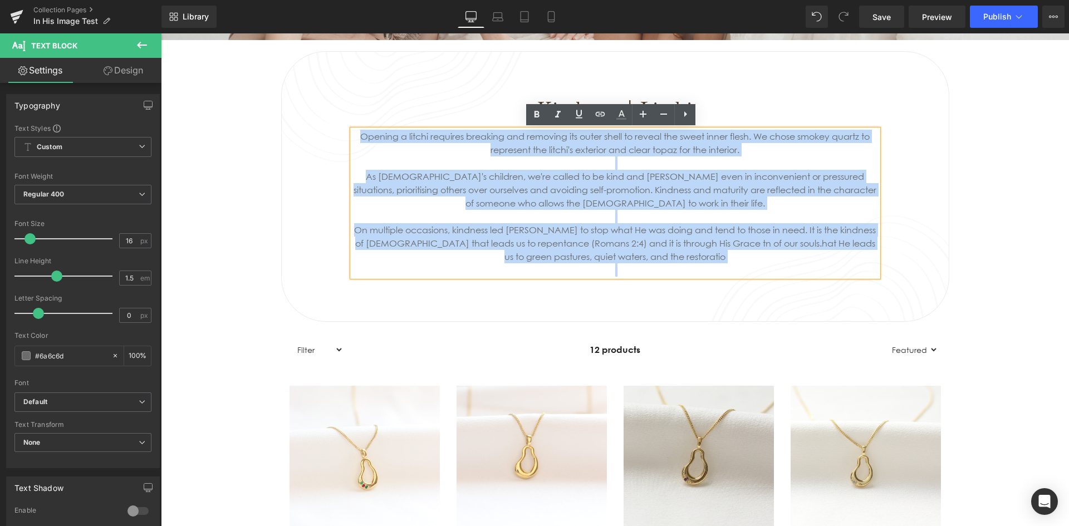
drag, startPoint x: 690, startPoint y: 261, endPoint x: 362, endPoint y: 138, distance: 350.0
click at [362, 138] on div "Opening a litchi requires breaking and removing its outer shell to reveal the s…" at bounding box center [614, 203] width 525 height 147
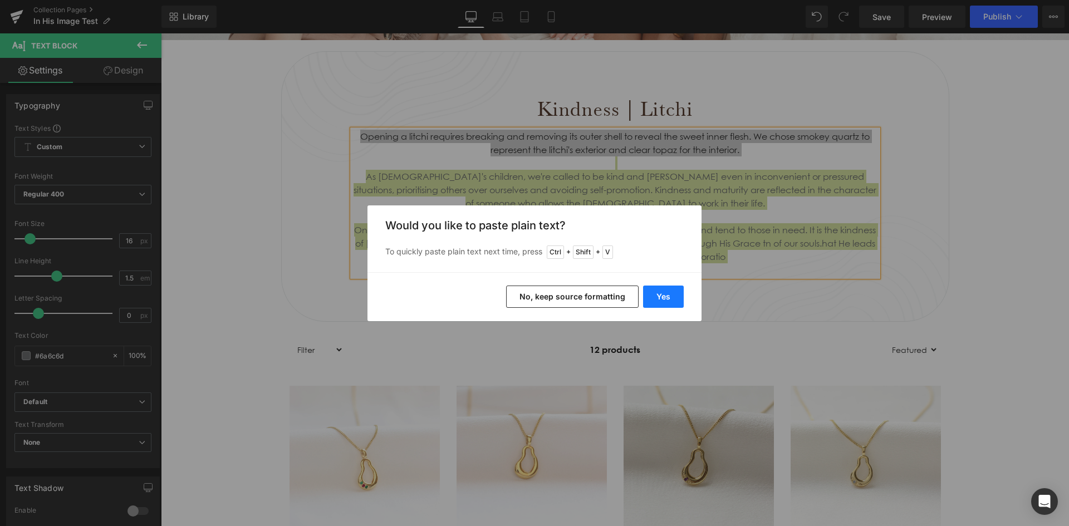
click at [657, 296] on button "Yes" at bounding box center [663, 297] width 41 height 22
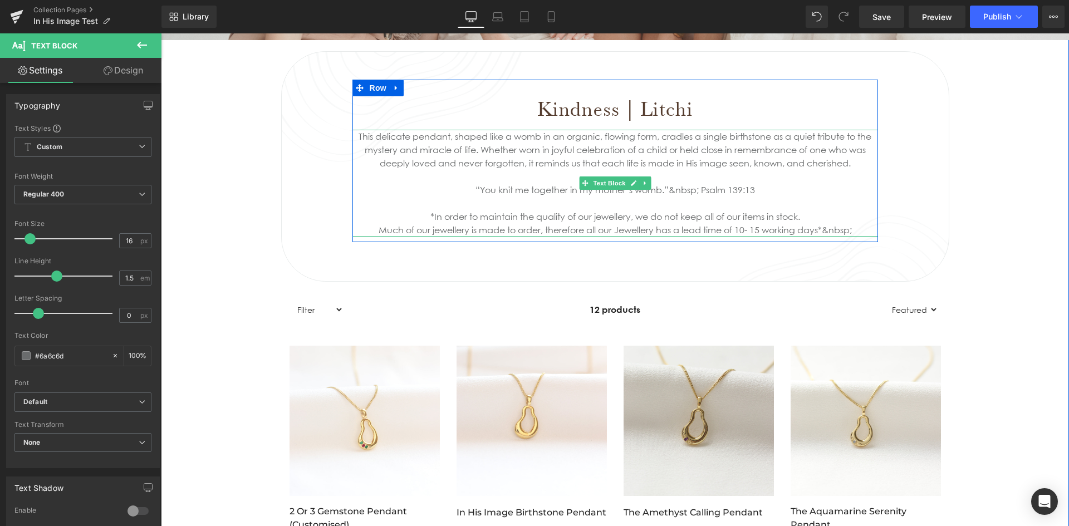
click at [629, 214] on div "*In order to maintain the quality of our jewellery, we do not keep all of our i…" at bounding box center [614, 216] width 525 height 13
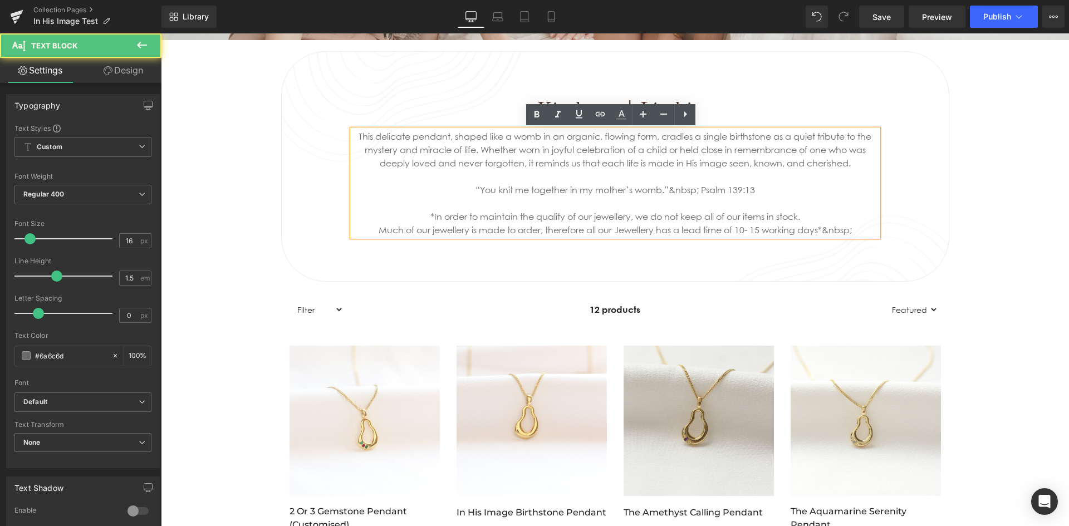
click at [857, 228] on div "Much of our jewellery is made to order, therefore all our Jewellery has a lead …" at bounding box center [614, 229] width 525 height 13
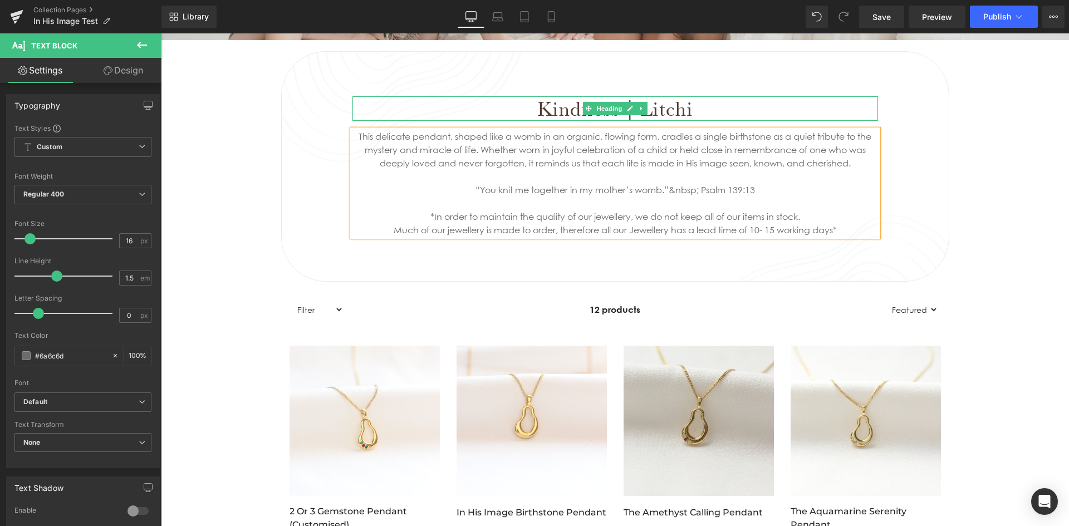
click at [688, 109] on h1 "Kindness | Litchi" at bounding box center [614, 108] width 525 height 24
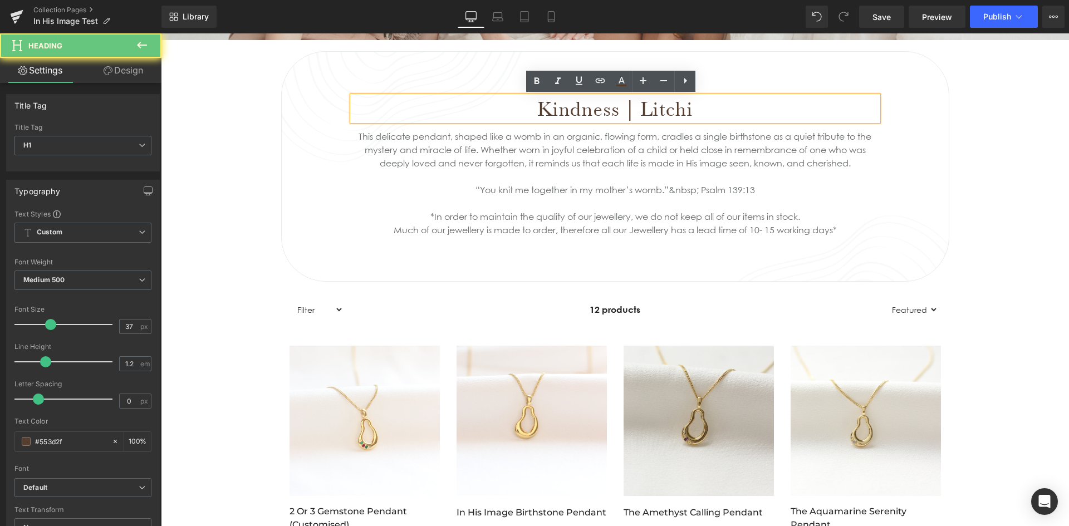
click at [691, 109] on h1 "Kindness | Litchi" at bounding box center [614, 108] width 525 height 24
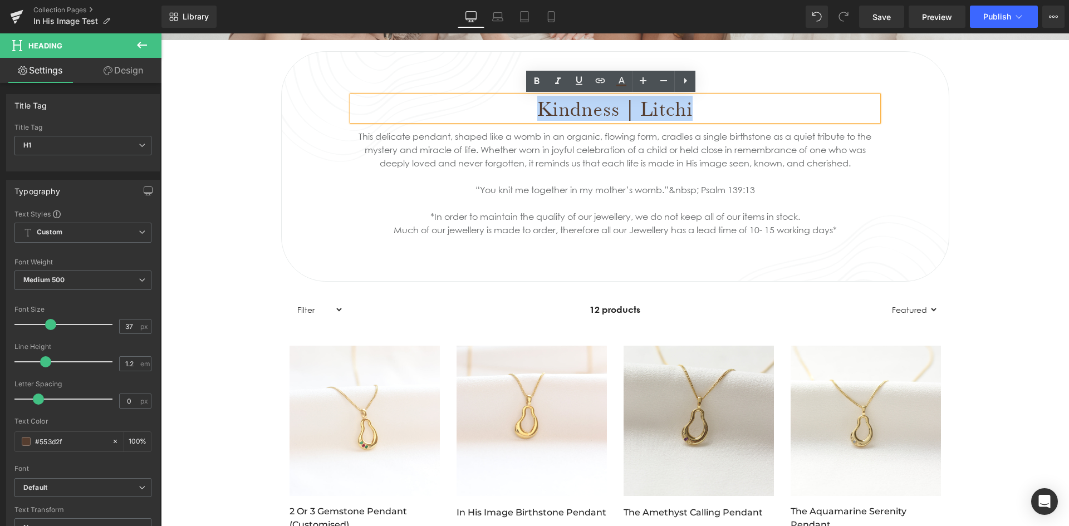
drag, startPoint x: 691, startPoint y: 109, endPoint x: 538, endPoint y: 108, distance: 152.5
click at [538, 108] on h1 "Kindness | Litchi" at bounding box center [614, 108] width 525 height 24
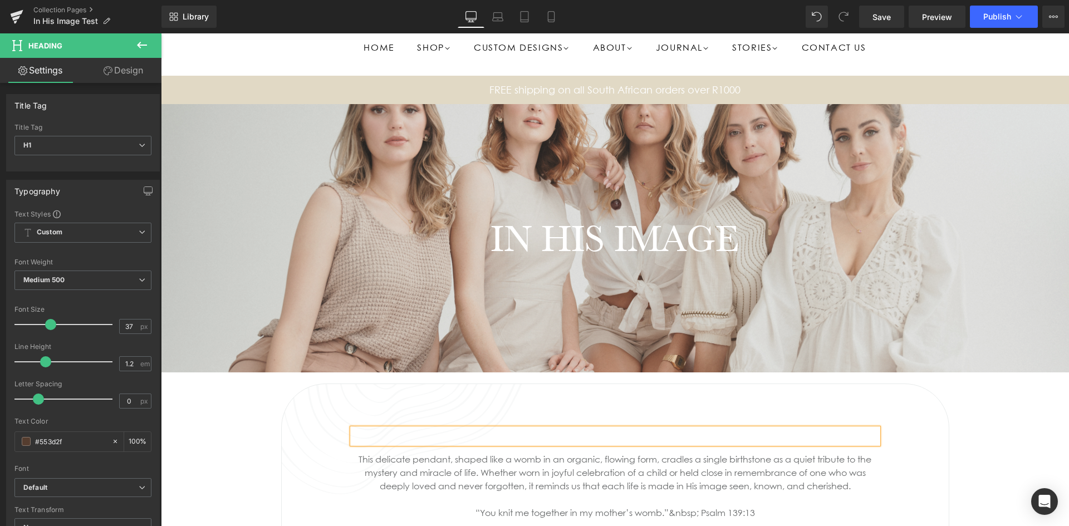
scroll to position [56, 0]
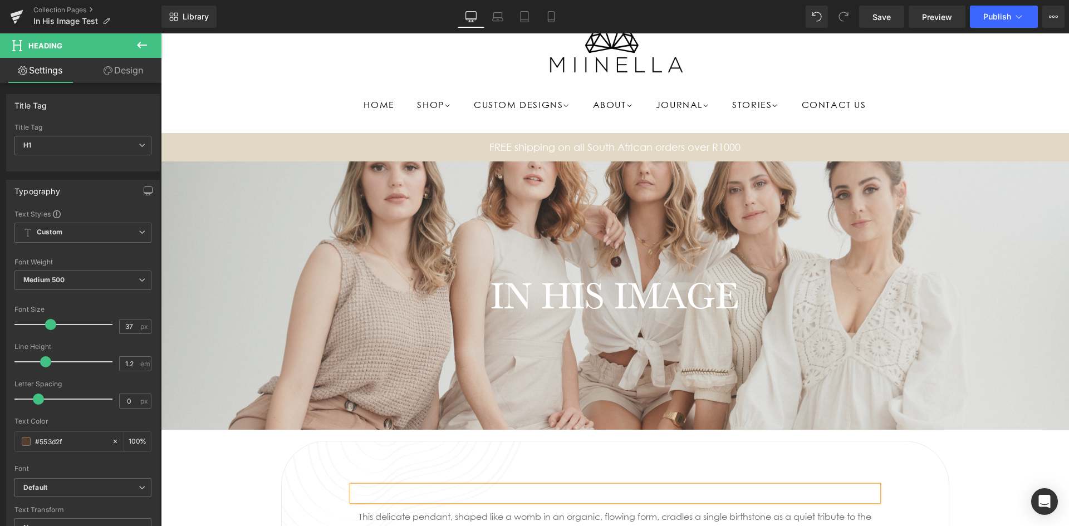
click at [531, 186] on div at bounding box center [615, 295] width 908 height 268
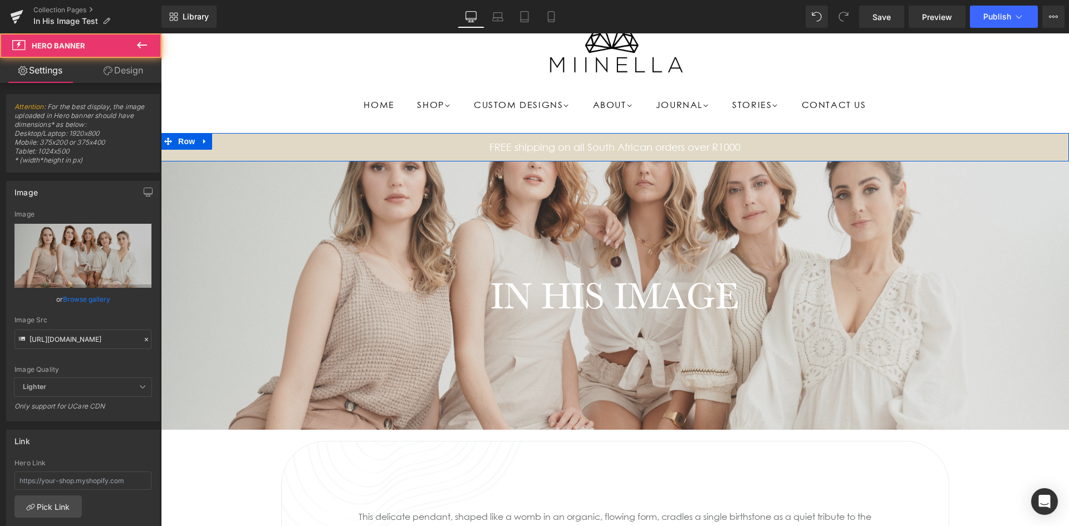
click at [528, 155] on div "FREE shipping on all South African orders over R1000 Text Block Row" at bounding box center [615, 147] width 908 height 28
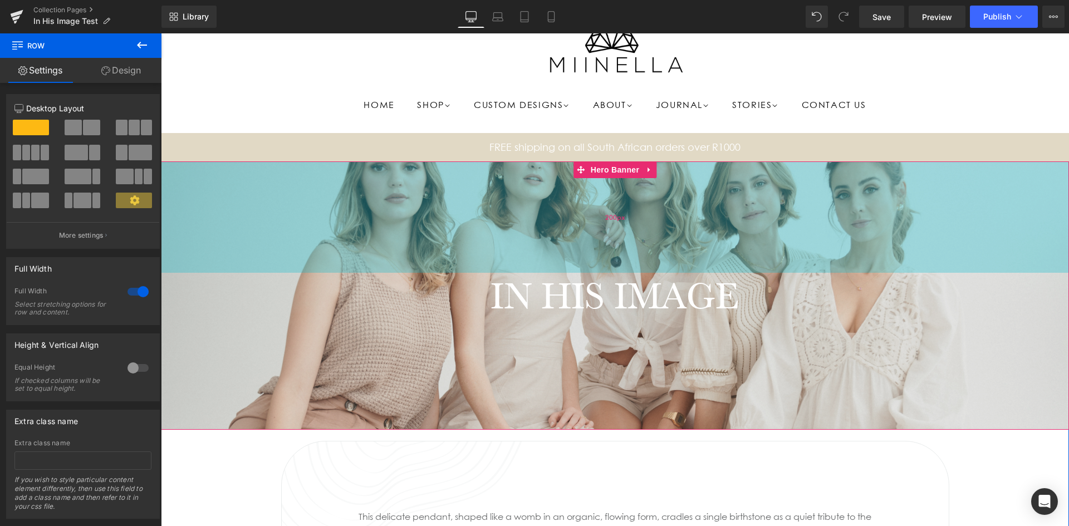
click at [499, 202] on div "200px" at bounding box center [615, 216] width 908 height 111
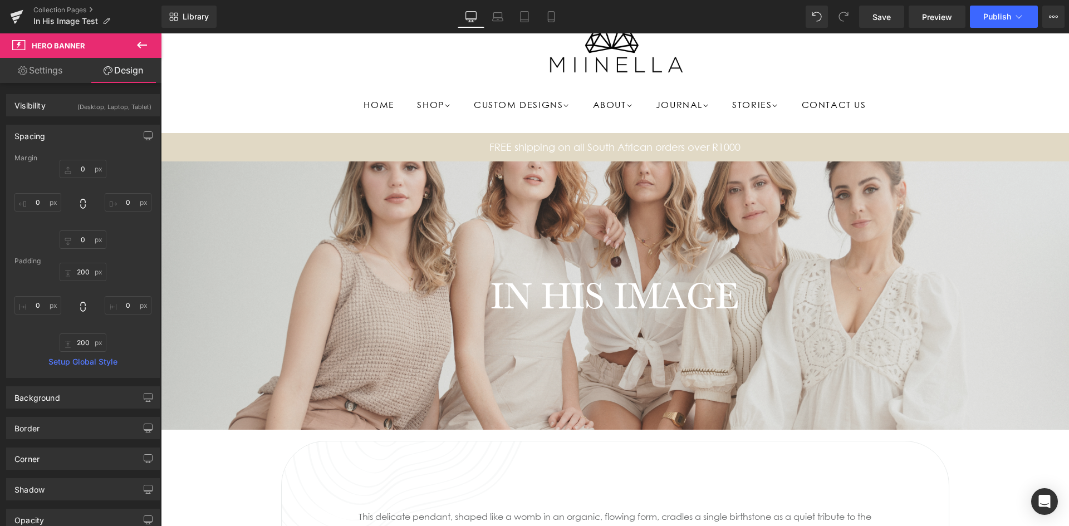
click at [935, 106] on ul "Home Shop Women Wedding Bands Rings Earrings Necklaces" at bounding box center [615, 105] width 713 height 23
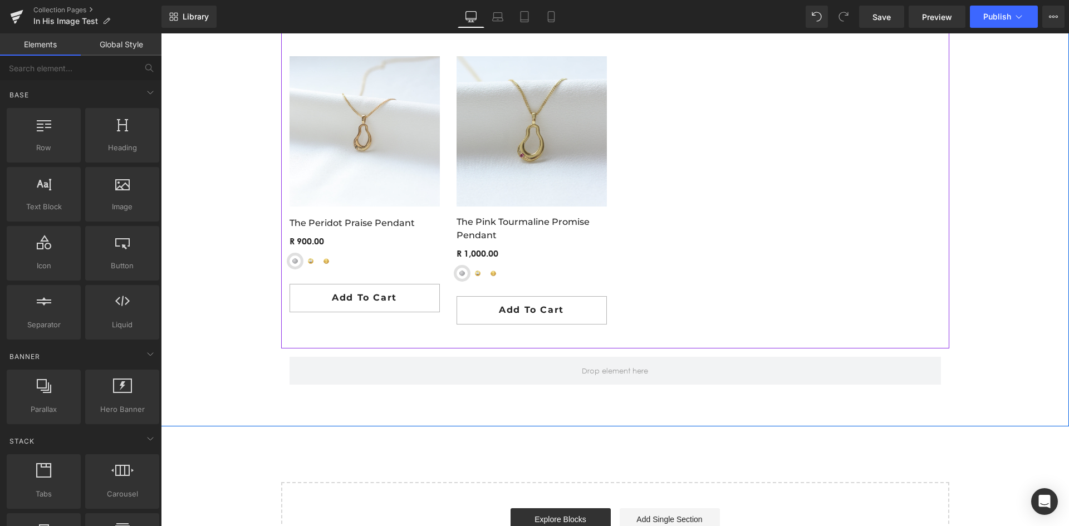
scroll to position [1781, 0]
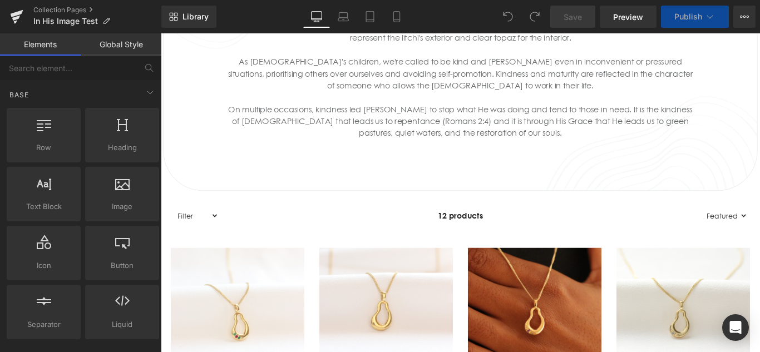
scroll to position [724, 0]
